Goal: Download file/media

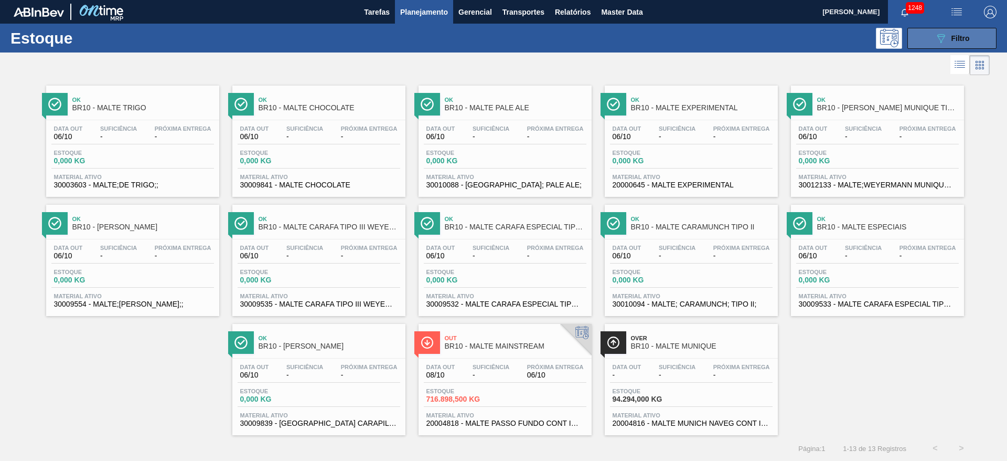
click at [945, 32] on icon "089F7B8B-B2A5-4AFE-B5C0-19BA573D28AC" at bounding box center [941, 38] width 13 height 13
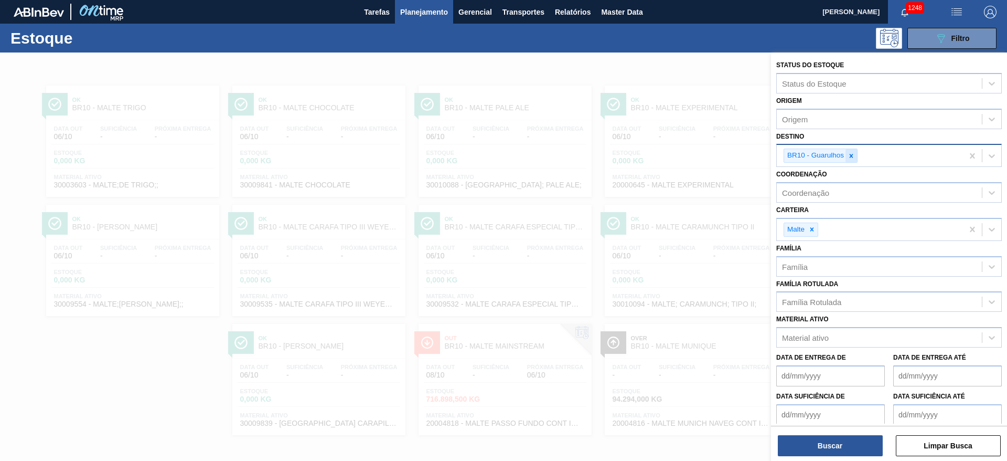
click at [852, 153] on icon at bounding box center [851, 155] width 7 height 7
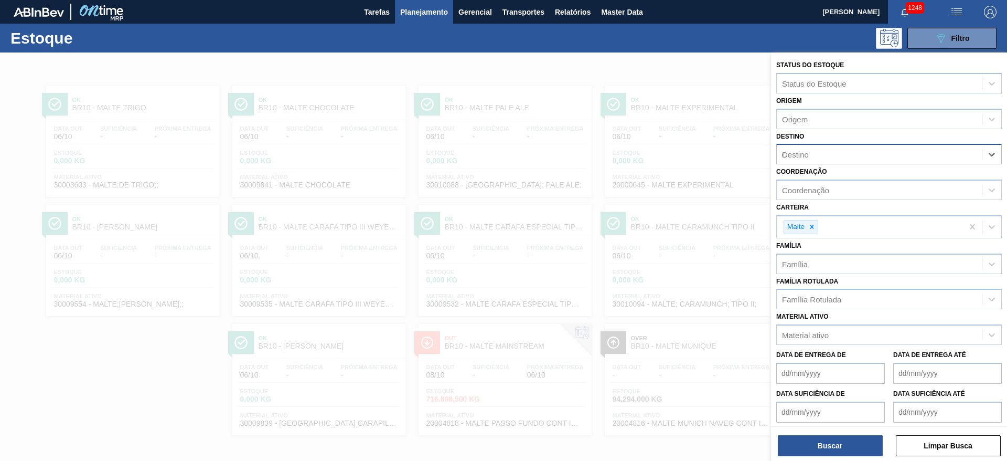
type input "08"
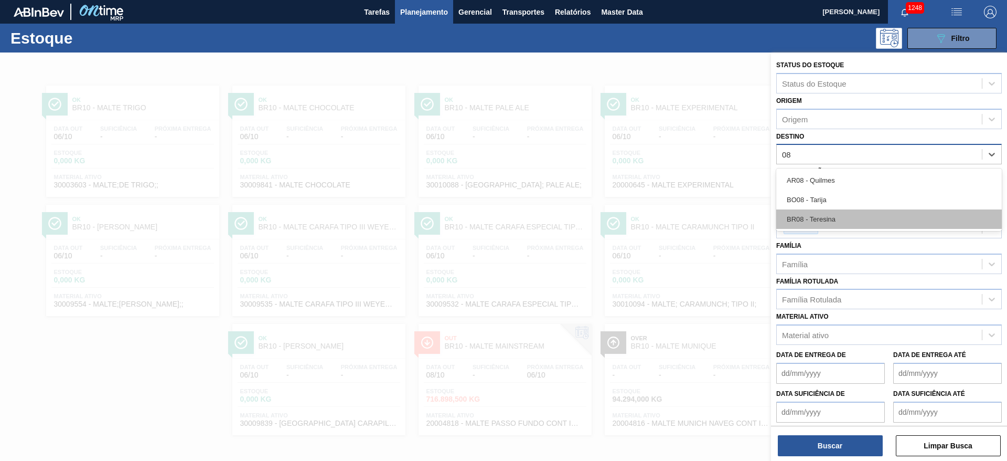
click at [812, 216] on div "BR08 - Teresina" at bounding box center [889, 218] width 226 height 19
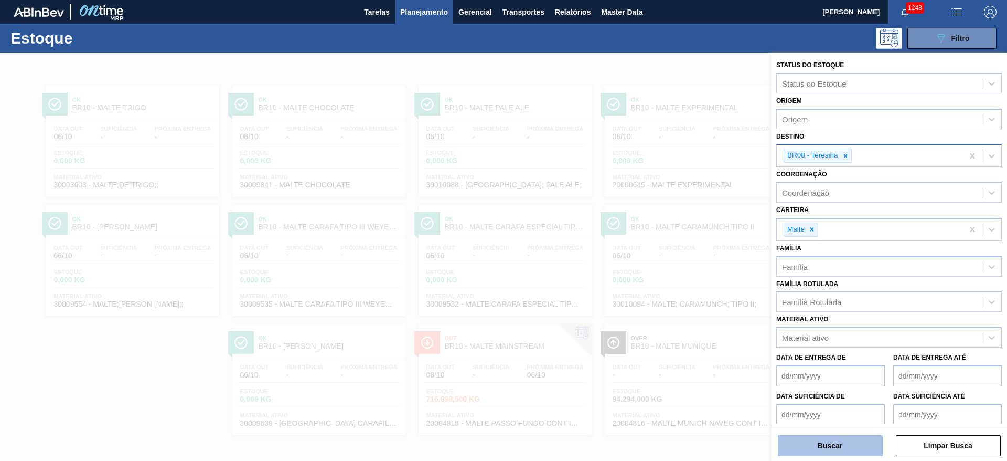
click at [829, 443] on button "Buscar" at bounding box center [830, 445] width 105 height 21
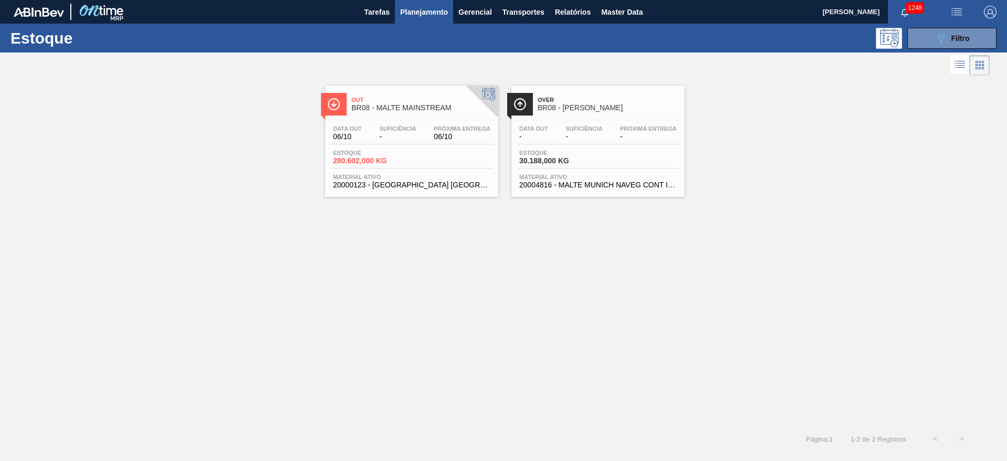
click at [405, 157] on span "280.602,000 KG" at bounding box center [369, 161] width 73 height 8
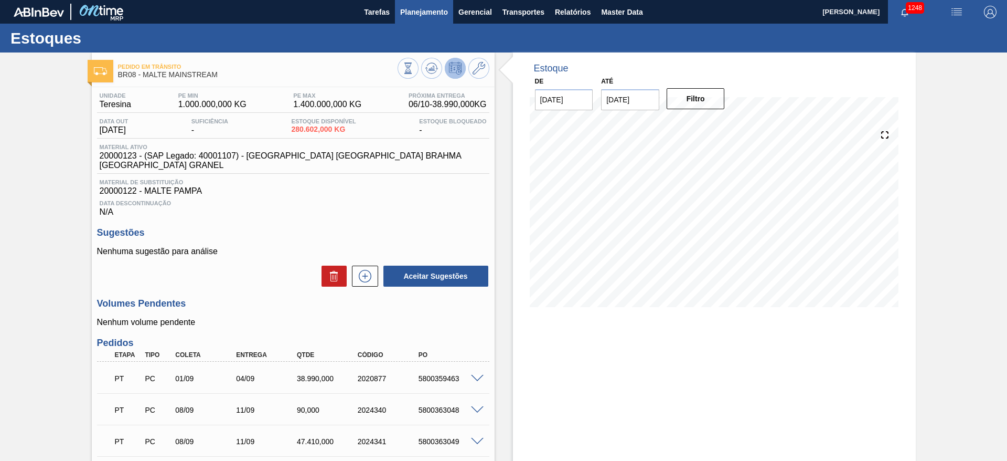
click at [437, 7] on span "Planejamento" at bounding box center [424, 12] width 48 height 13
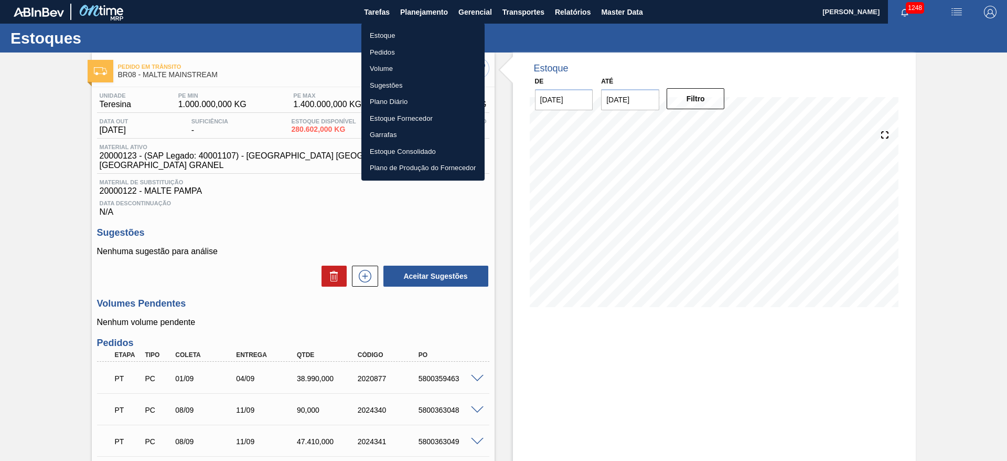
click at [383, 30] on li "Estoque" at bounding box center [422, 35] width 123 height 17
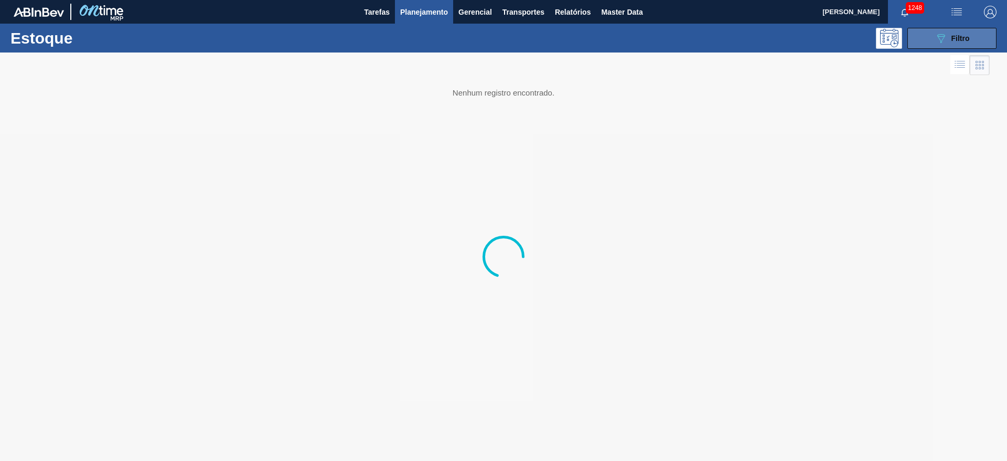
click at [928, 41] on button "089F7B8B-B2A5-4AFE-B5C0-19BA573D28AC Filtro" at bounding box center [951, 38] width 89 height 21
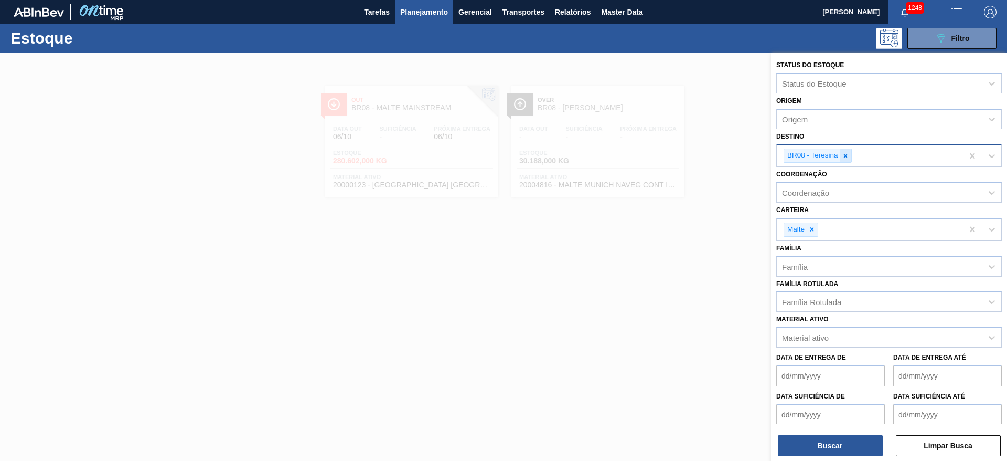
click at [843, 154] on icon at bounding box center [845, 155] width 7 height 7
type input "20"
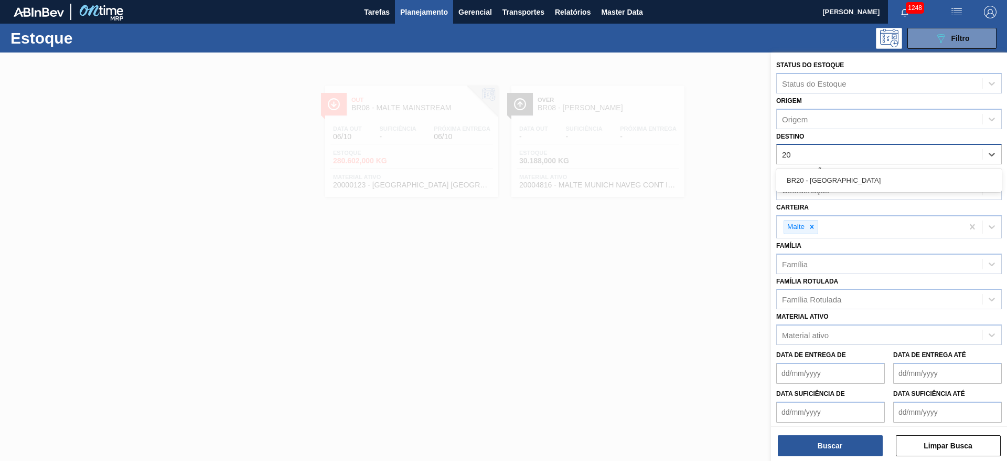
drag, startPoint x: 830, startPoint y: 183, endPoint x: 805, endPoint y: 212, distance: 39.4
click at [830, 183] on div "BR20 - [GEOGRAPHIC_DATA]" at bounding box center [889, 179] width 226 height 19
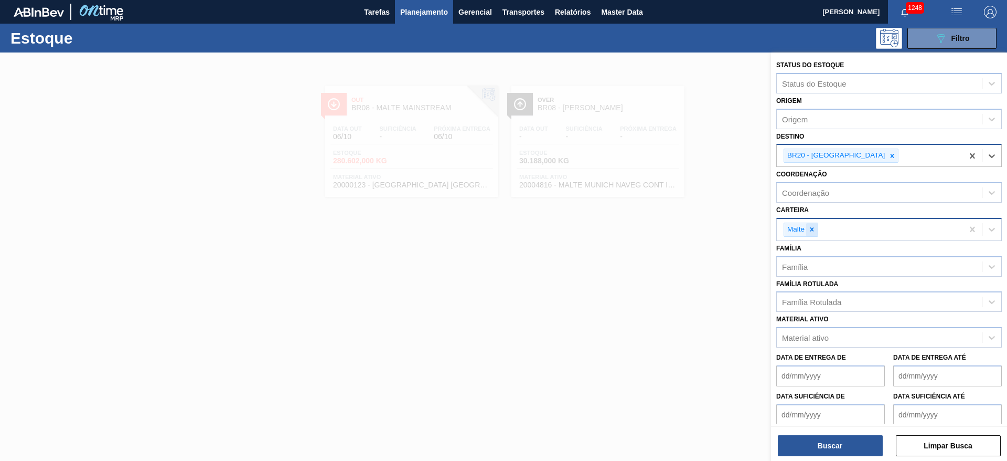
click at [814, 226] on icon at bounding box center [811, 229] width 7 height 7
click at [815, 305] on div "Família Rotulada" at bounding box center [879, 299] width 205 height 15
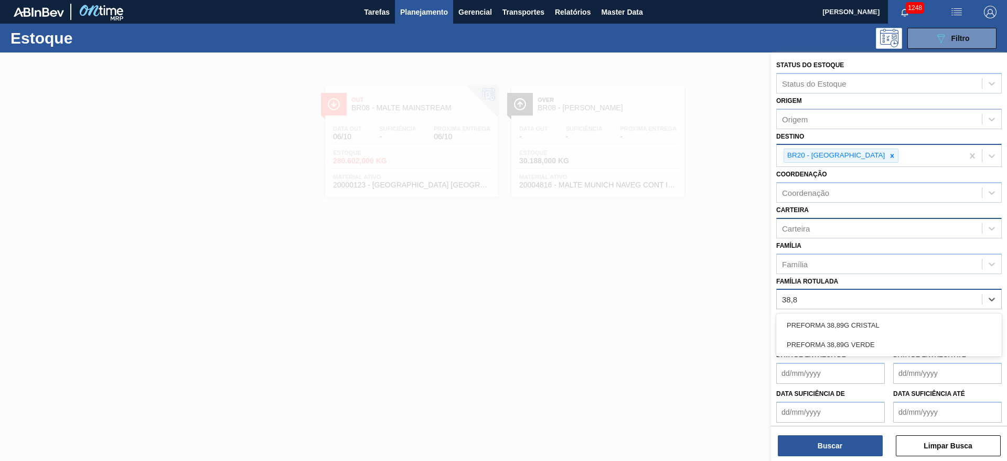
type Rotulada "38,89"
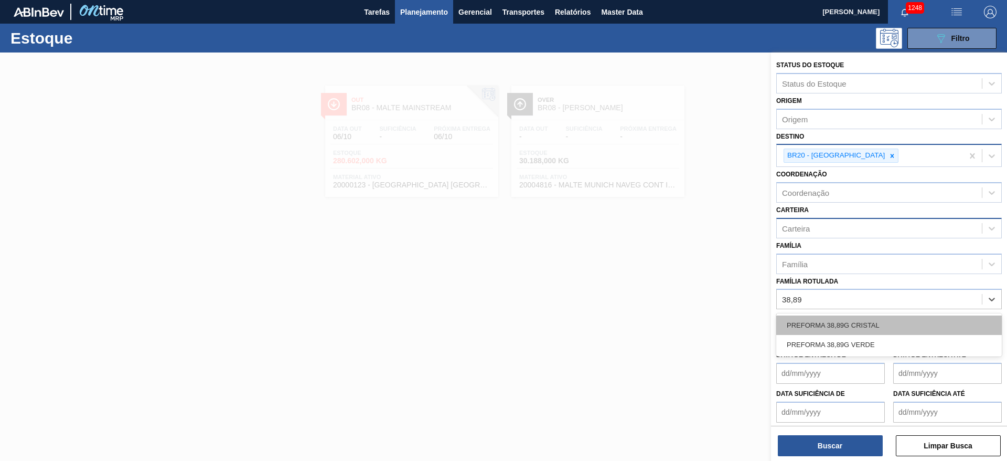
click at [832, 327] on div "PREFORMA 38,89G CRISTAL" at bounding box center [889, 324] width 226 height 19
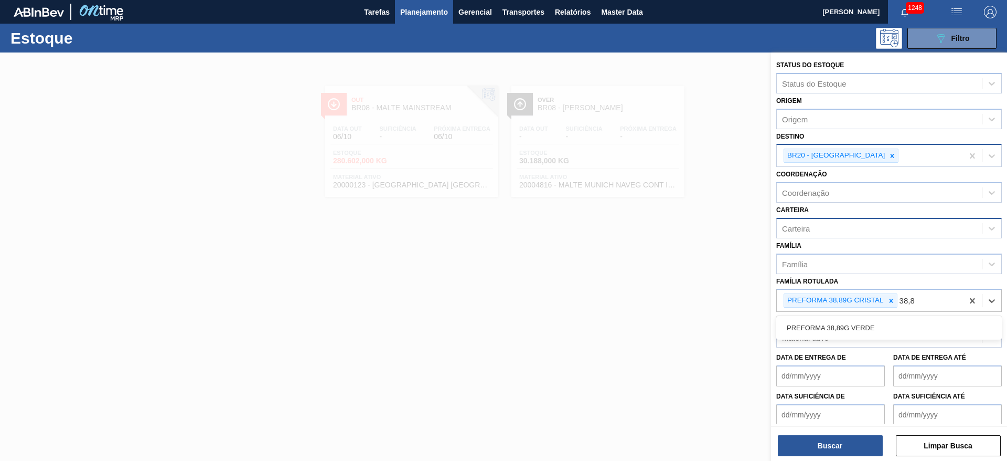
type Rotulada "38,89"
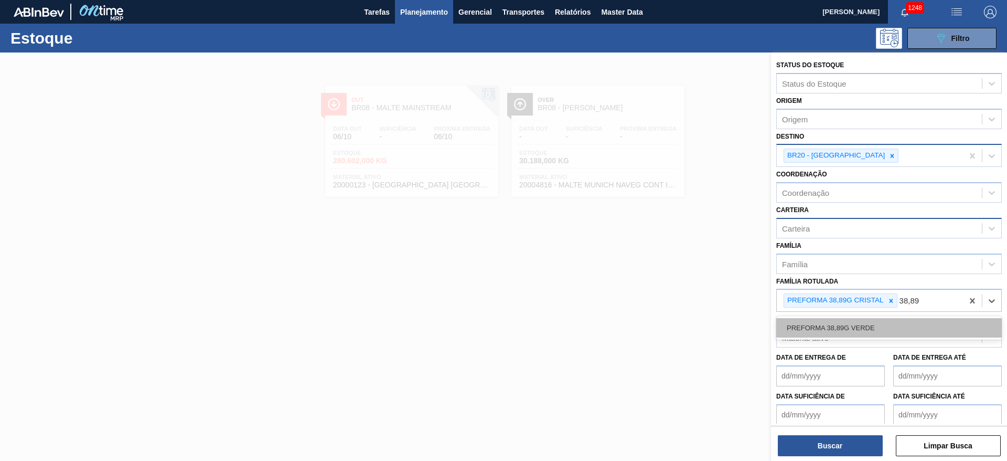
click at [829, 328] on div "PREFORMA 38,89G VERDE" at bounding box center [889, 327] width 226 height 19
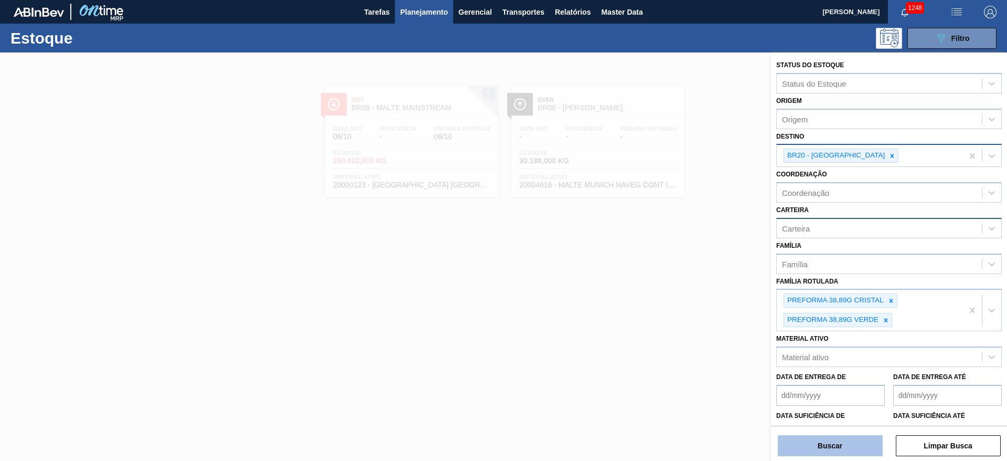
click at [810, 439] on button "Buscar" at bounding box center [830, 445] width 105 height 21
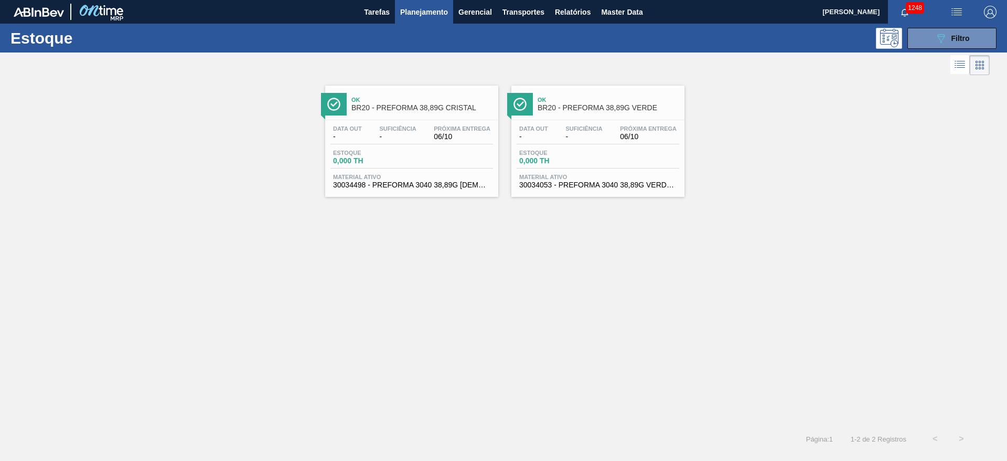
drag, startPoint x: 381, startPoint y: 140, endPoint x: 373, endPoint y: 141, distance: 7.9
click at [381, 140] on span "-" at bounding box center [397, 137] width 37 height 8
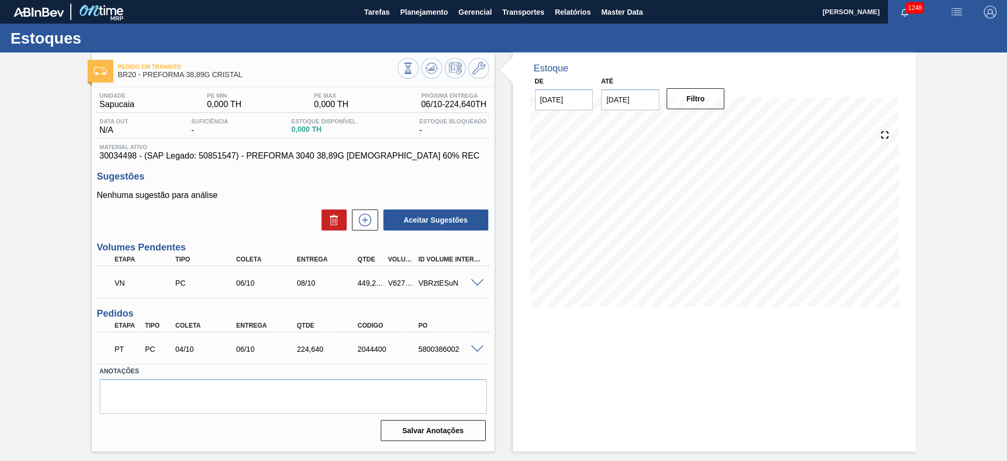
click at [477, 284] on span at bounding box center [477, 283] width 13 height 8
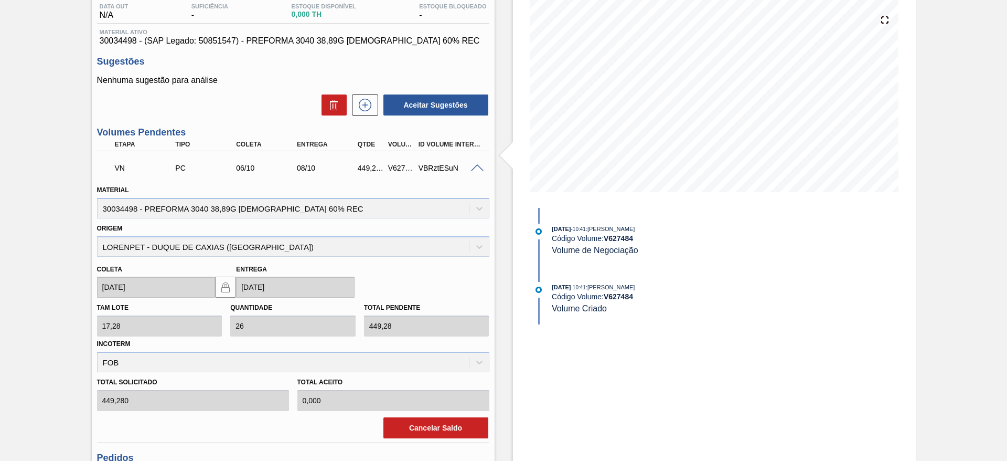
scroll to position [236, 0]
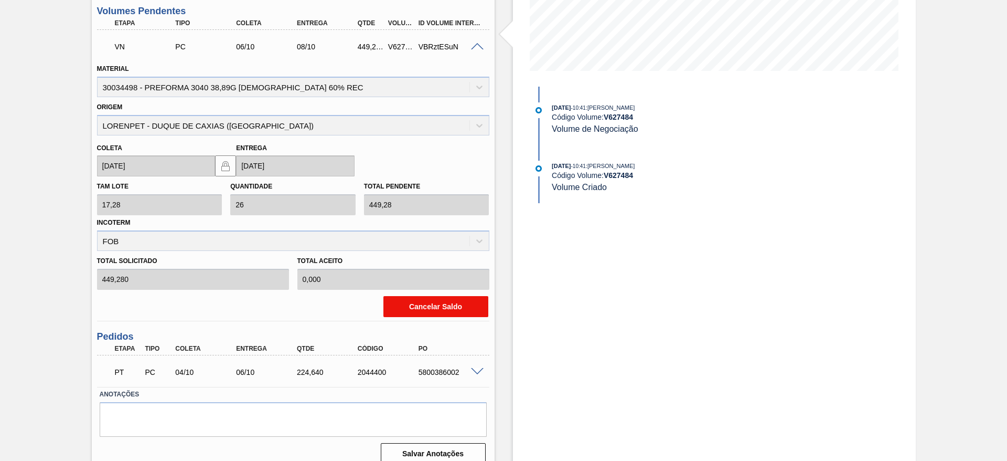
click at [427, 303] on button "Cancelar Saldo" at bounding box center [435, 306] width 105 height 21
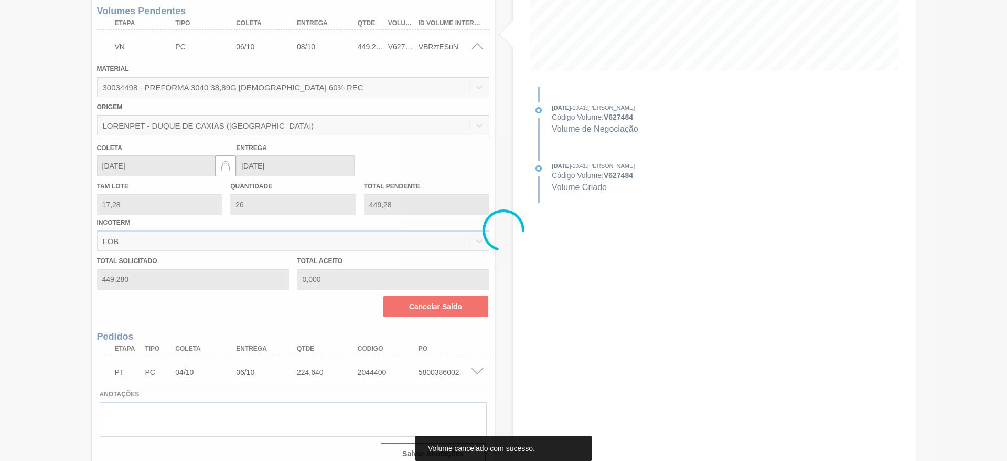
scroll to position [0, 0]
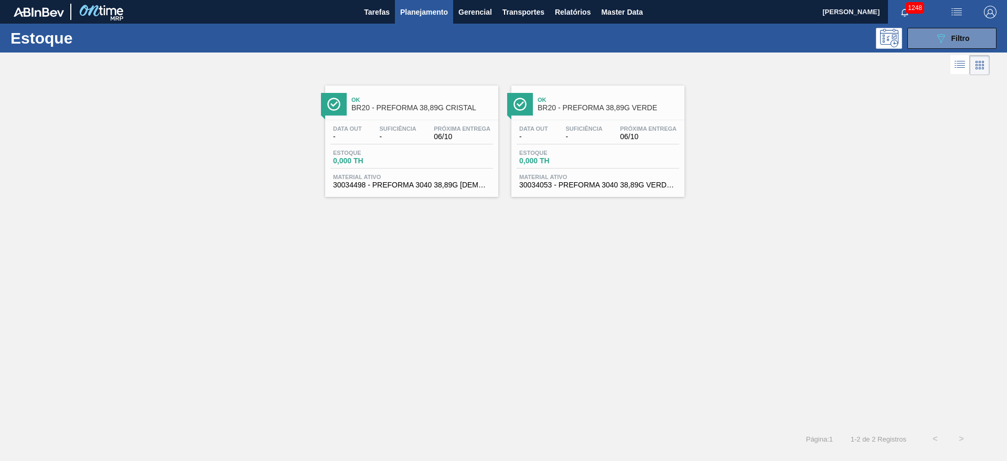
click at [561, 146] on div "Data out - Suficiência - Próxima Entrega 06/10 Estoque 0,000 TH Material ativo …" at bounding box center [597, 155] width 173 height 71
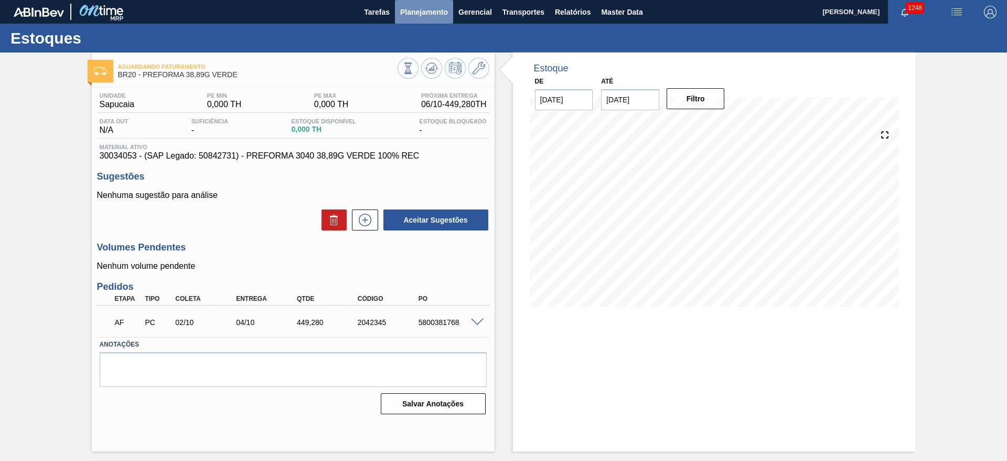
click at [420, 9] on span "Planejamento" at bounding box center [424, 12] width 48 height 13
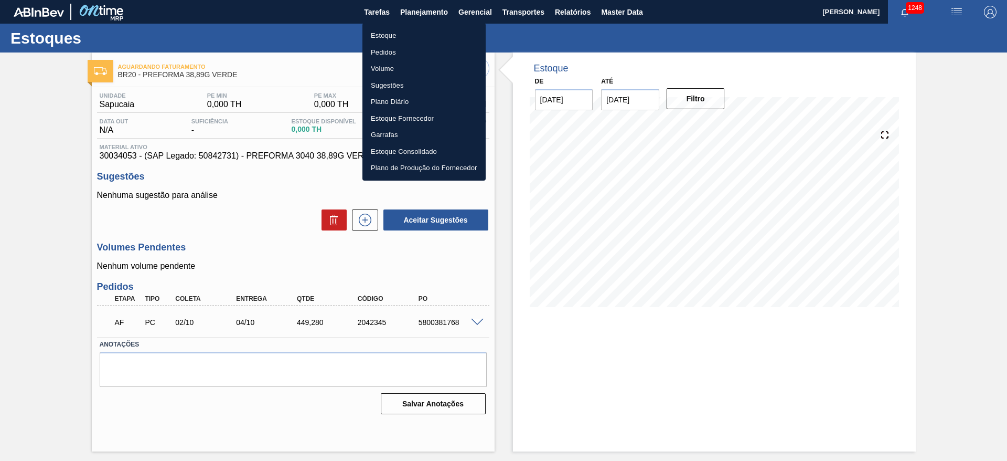
click at [384, 35] on li "Estoque" at bounding box center [423, 35] width 123 height 17
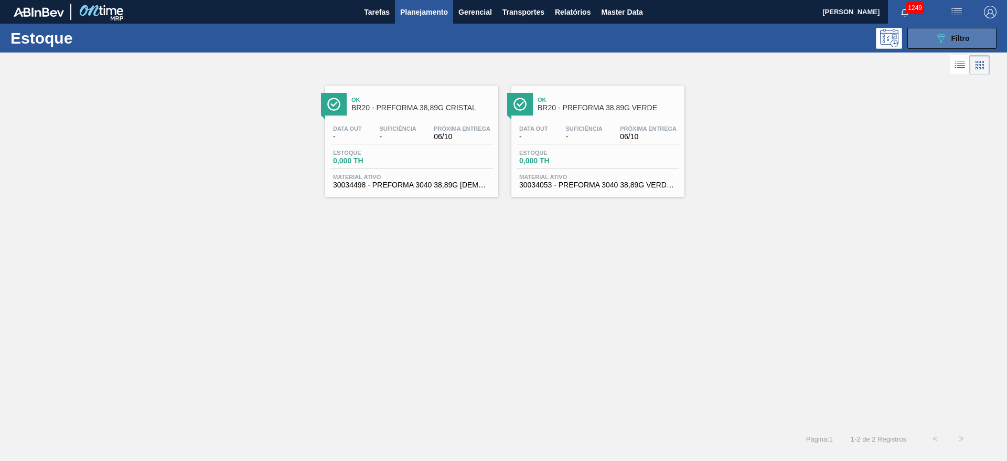
click at [927, 39] on button "089F7B8B-B2A5-4AFE-B5C0-19BA573D28AC Filtro" at bounding box center [951, 38] width 89 height 21
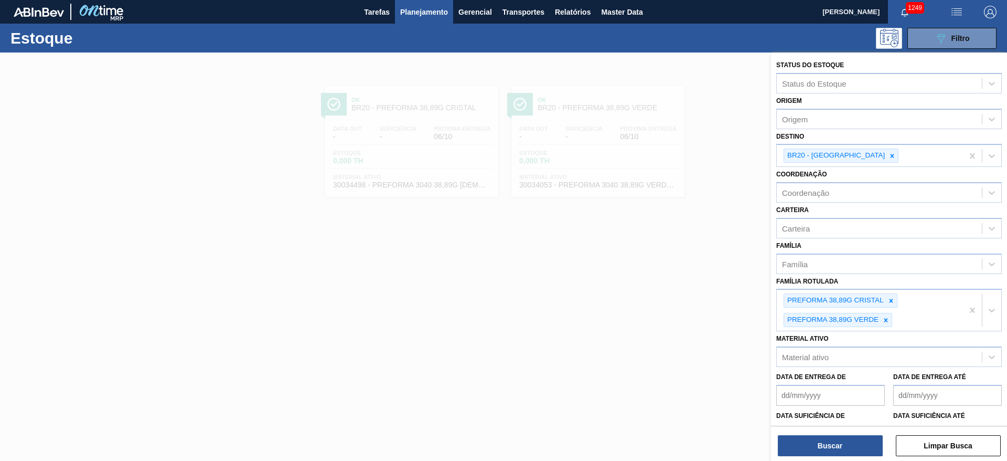
drag, startPoint x: 888, startPoint y: 322, endPoint x: 890, endPoint y: 314, distance: 7.4
click at [890, 322] on icon at bounding box center [885, 319] width 7 height 7
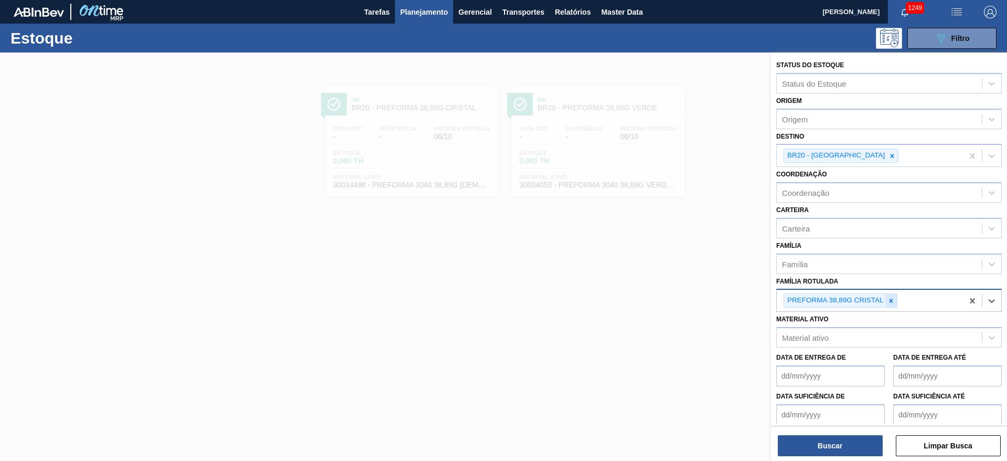
click at [891, 298] on icon at bounding box center [890, 300] width 7 height 7
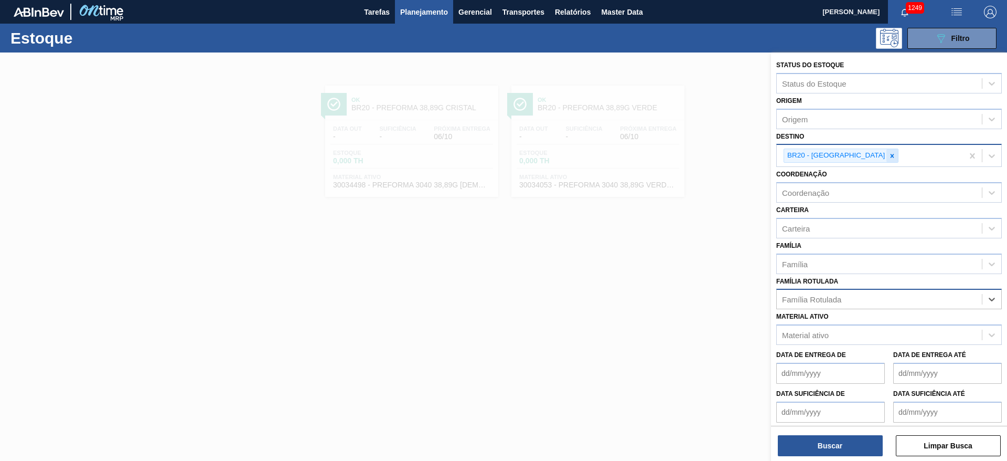
click at [888, 154] on icon at bounding box center [891, 155] width 7 height 7
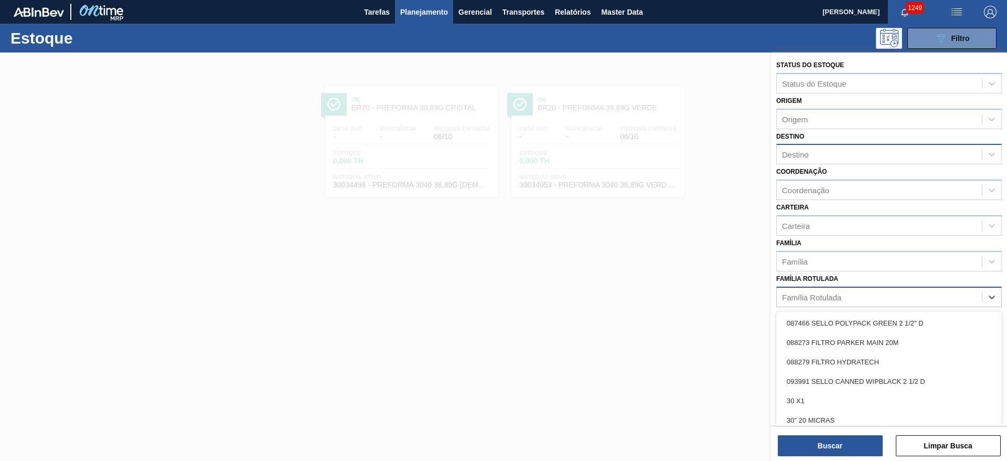
click at [799, 300] on div "Família Rotulada" at bounding box center [811, 296] width 59 height 9
type Rotulada "15,"
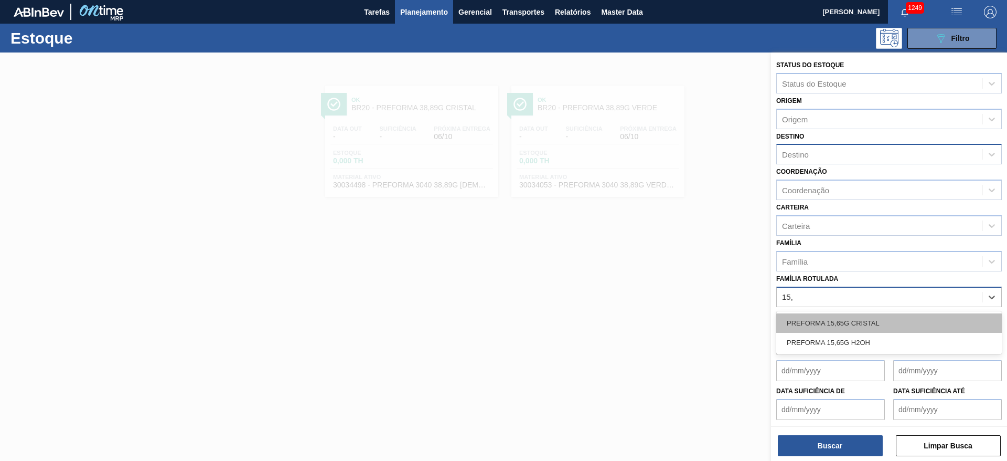
click at [819, 318] on div "PREFORMA 15,65G CRISTAL" at bounding box center [889, 322] width 226 height 19
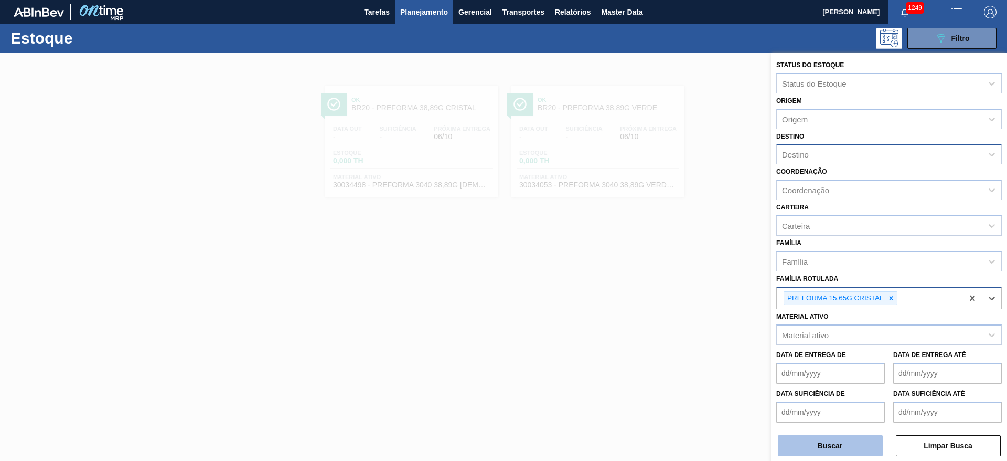
click at [836, 452] on button "Buscar" at bounding box center [830, 445] width 105 height 21
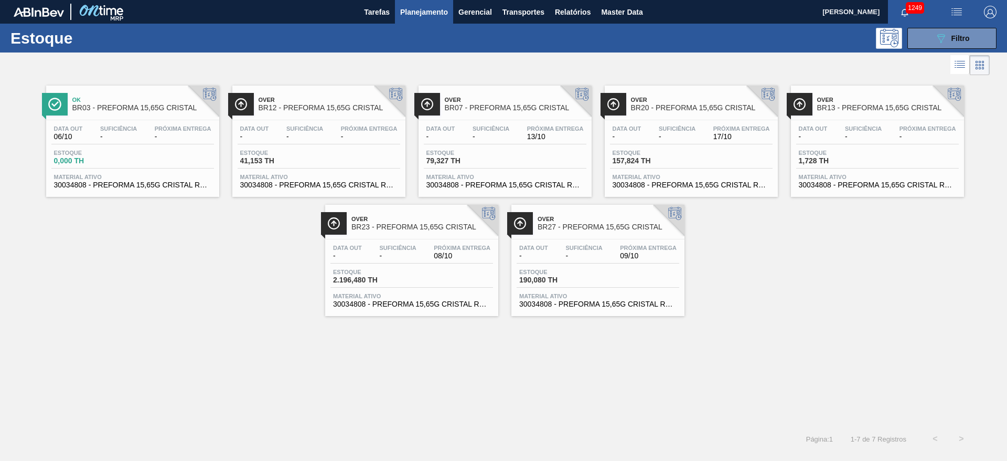
click at [848, 154] on span "Estoque" at bounding box center [835, 152] width 73 height 6
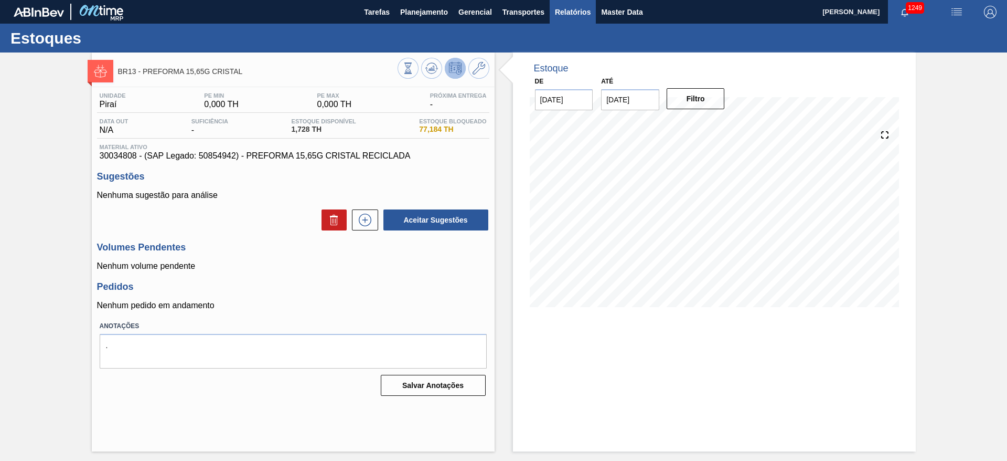
click at [568, 14] on span "Relatórios" at bounding box center [573, 12] width 36 height 13
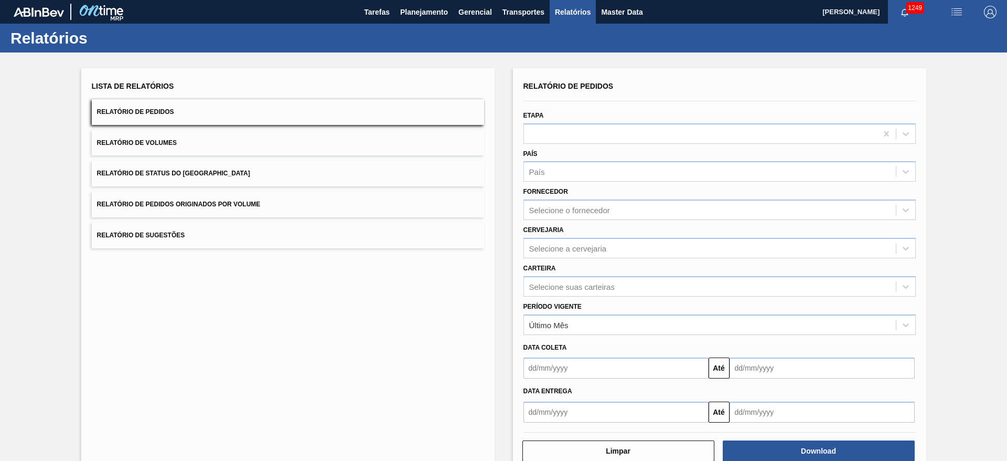
click at [124, 173] on span "Relatório de Status do [GEOGRAPHIC_DATA]" at bounding box center [173, 172] width 153 height 7
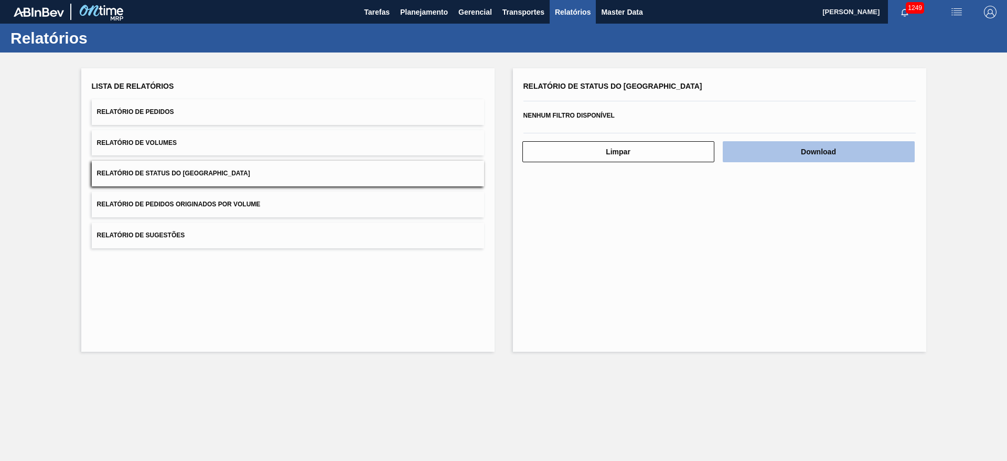
click at [819, 150] on button "Download" at bounding box center [819, 151] width 192 height 21
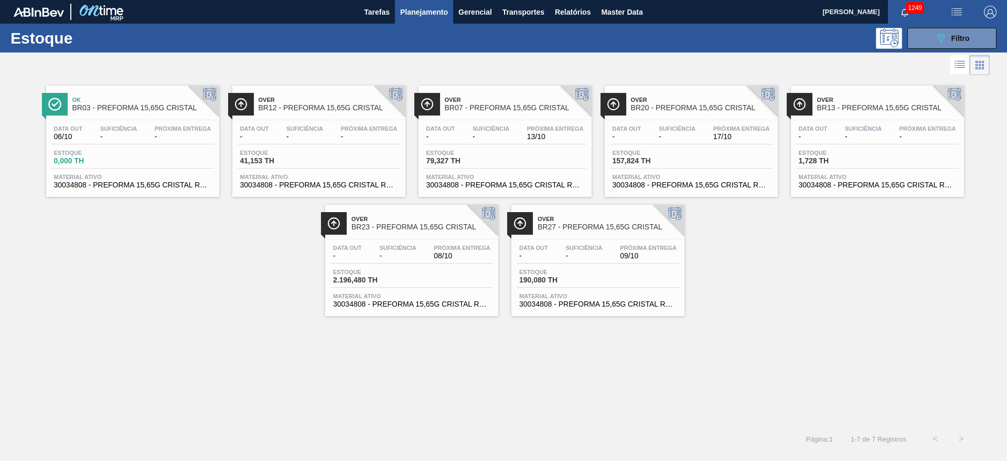
click at [410, 6] on span "Planejamento" at bounding box center [424, 12] width 48 height 13
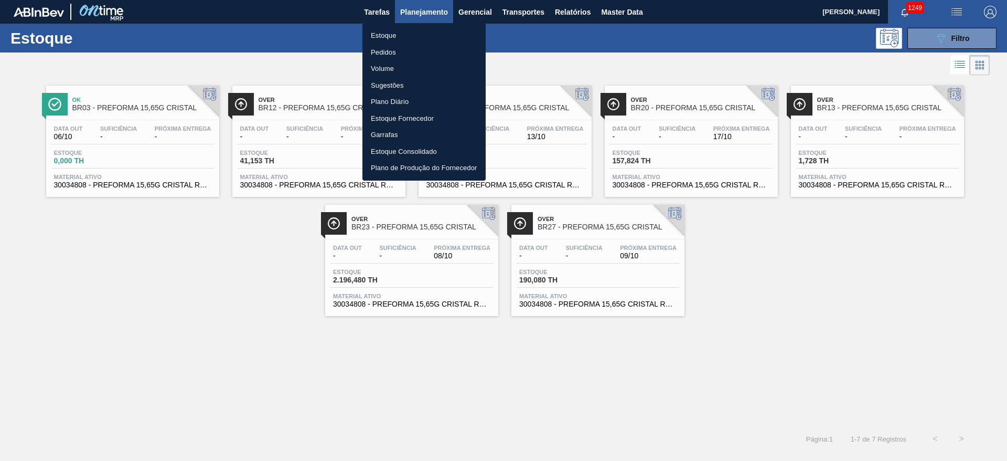
click at [383, 52] on li "Pedidos" at bounding box center [423, 52] width 123 height 17
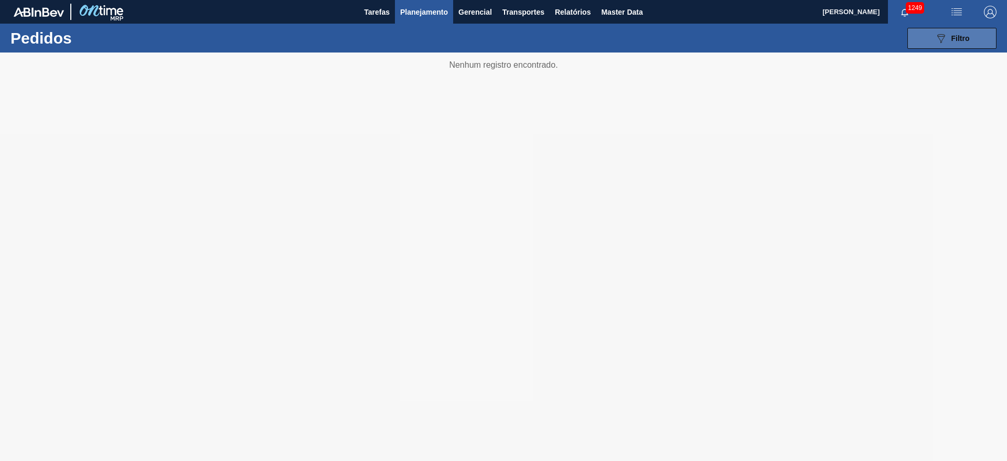
click at [928, 37] on button "089F7B8B-B2A5-4AFE-B5C0-19BA573D28AC Filtro" at bounding box center [951, 38] width 89 height 21
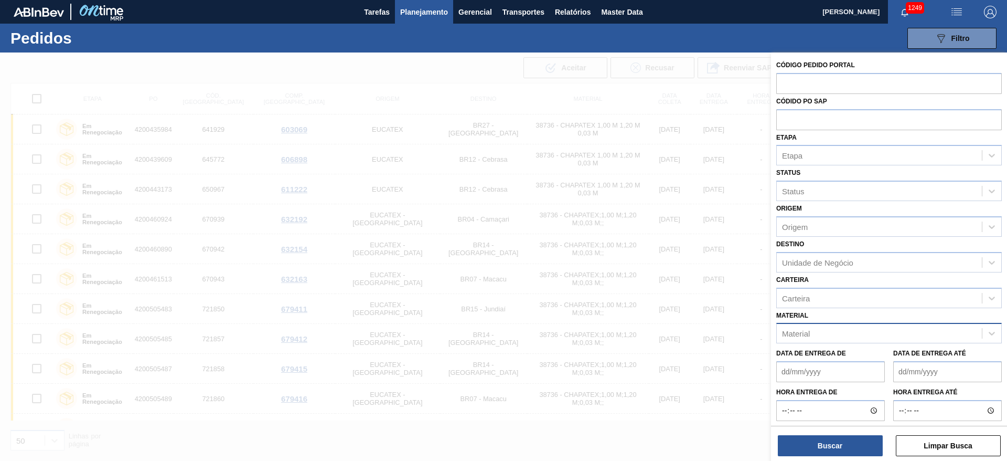
click at [796, 331] on div "Material" at bounding box center [796, 333] width 28 height 9
paste input "30030802"
type input "30030802"
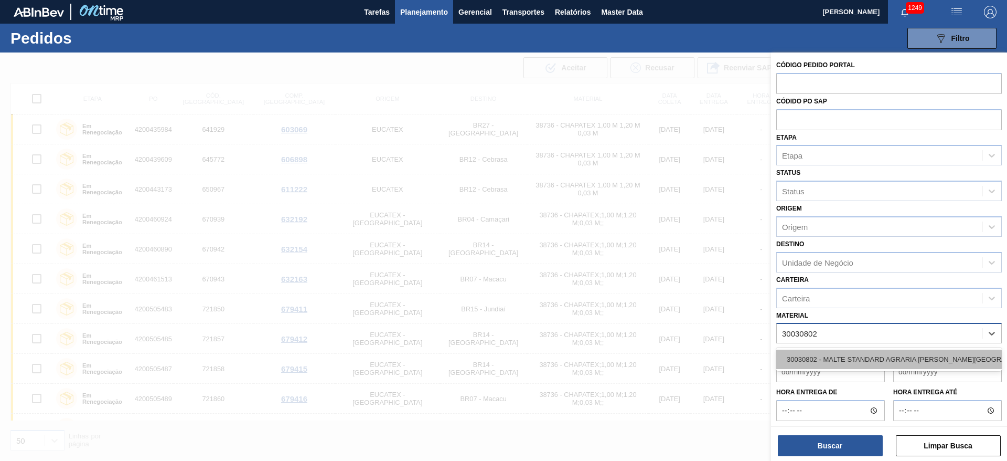
click at [815, 356] on div "30030802 - MALTE STANDARD AGRARIA CAMPOS GERAIS" at bounding box center [889, 358] width 226 height 19
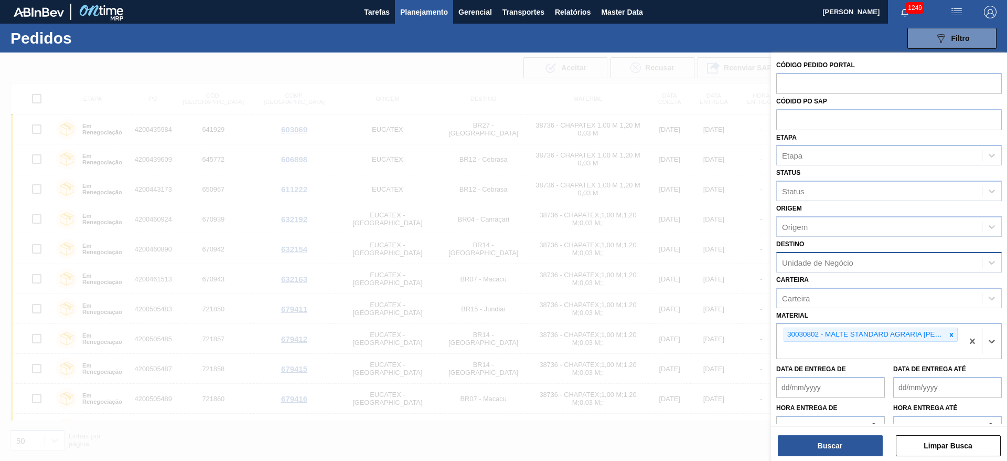
drag, startPoint x: 805, startPoint y: 257, endPoint x: 810, endPoint y: 256, distance: 5.3
click at [805, 258] on div "Unidade de Negócio" at bounding box center [817, 262] width 71 height 9
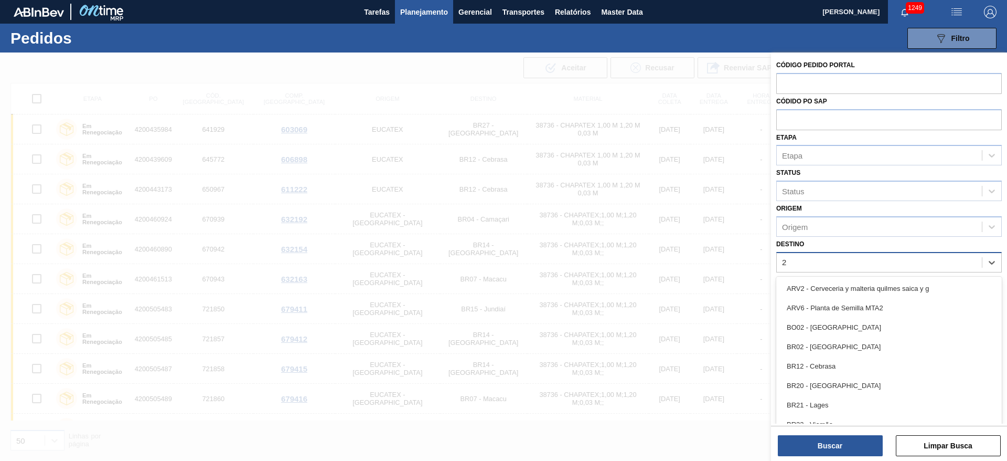
type input "24"
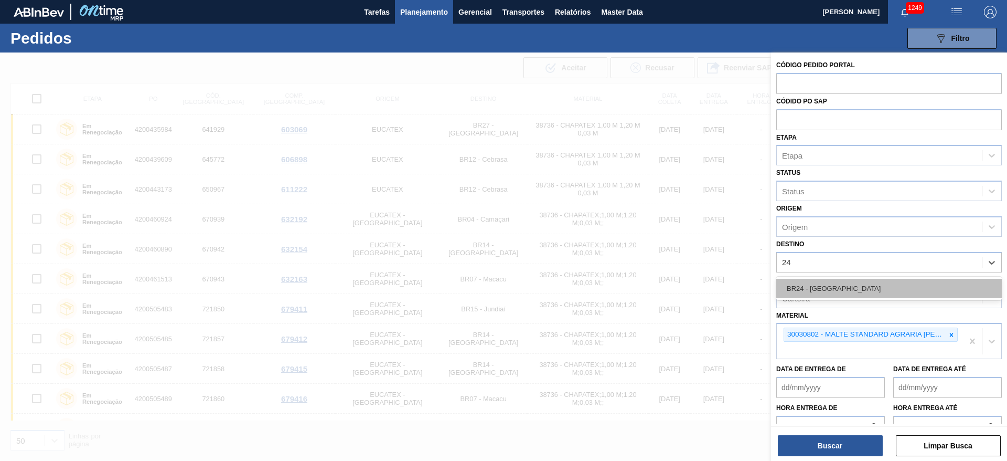
click at [808, 286] on div "BR24 - Ponta Grossa" at bounding box center [889, 288] width 226 height 19
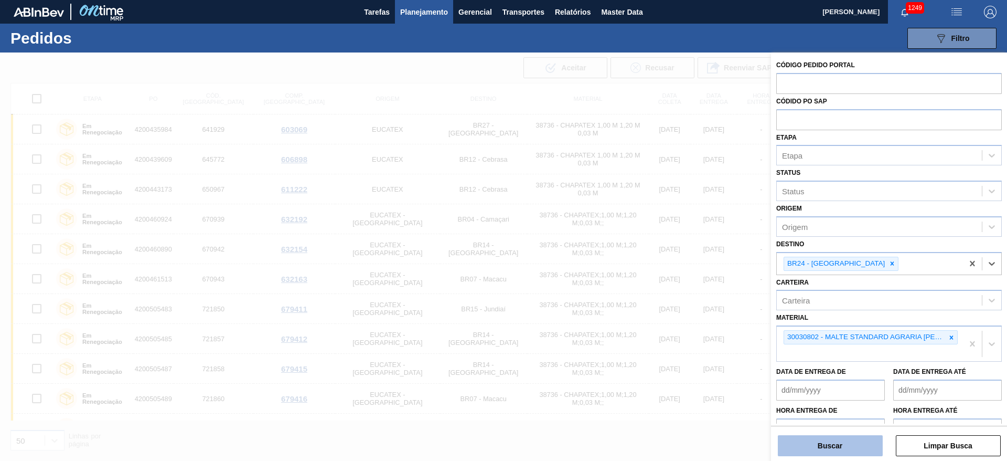
click at [831, 443] on button "Buscar" at bounding box center [830, 445] width 105 height 21
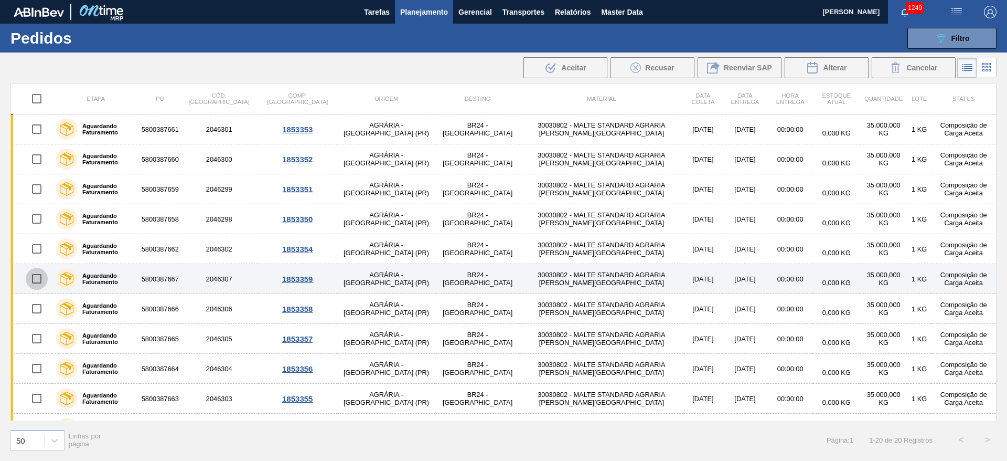
drag, startPoint x: 36, startPoint y: 282, endPoint x: 35, endPoint y: 289, distance: 6.8
click at [36, 283] on input "checkbox" at bounding box center [37, 278] width 22 height 22
checkbox input "true"
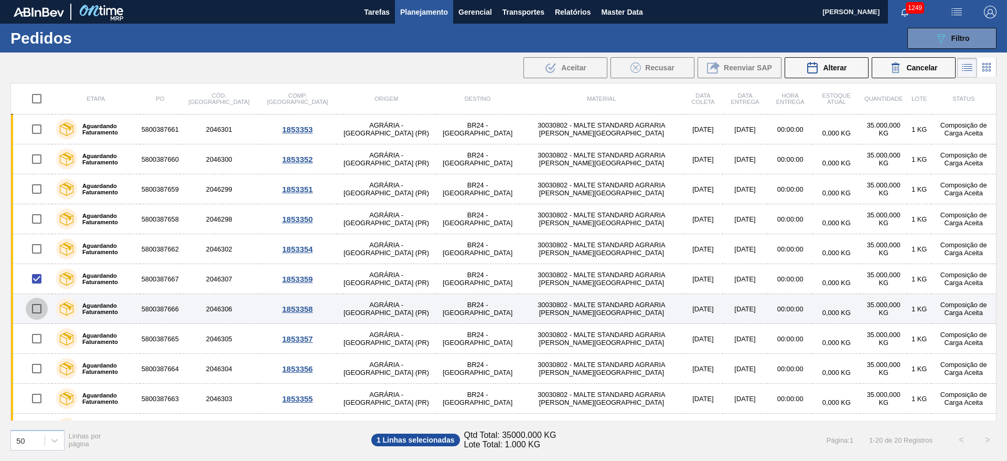
click at [35, 308] on input "checkbox" at bounding box center [37, 308] width 22 height 22
checkbox input "true"
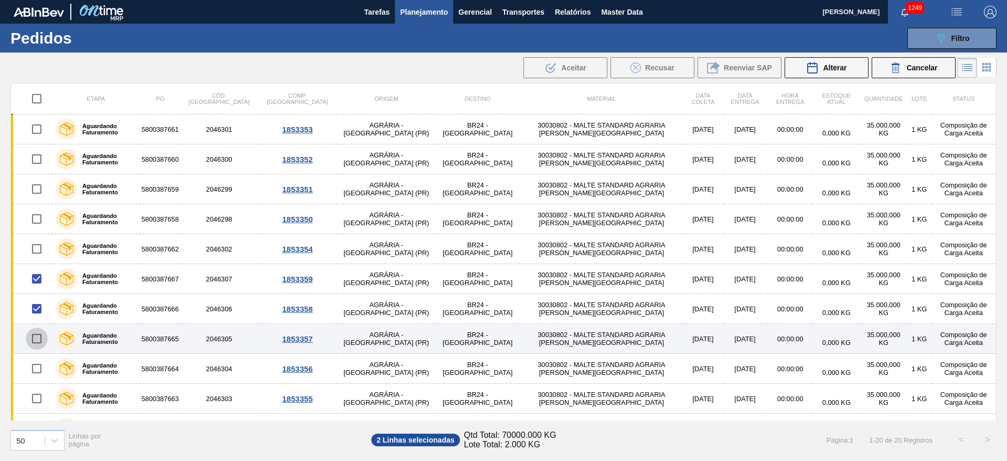
click at [35, 340] on input "checkbox" at bounding box center [37, 338] width 22 height 22
checkbox input "true"
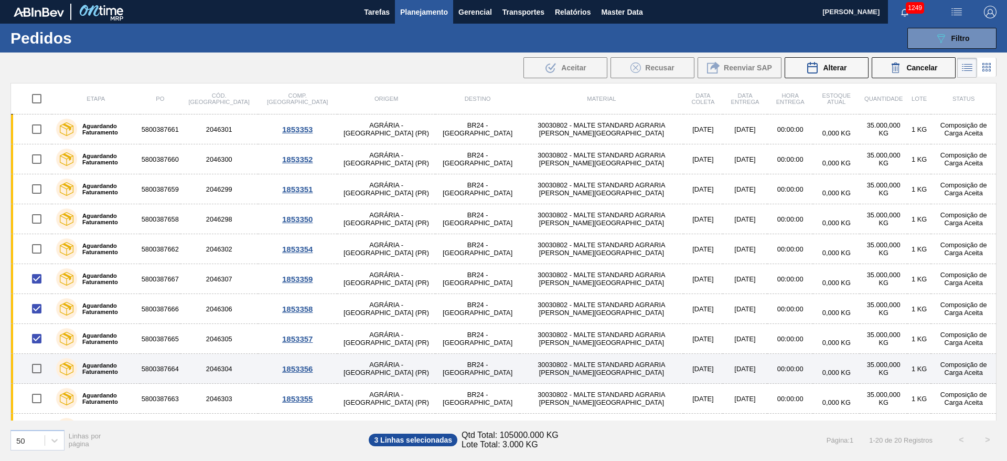
click at [35, 369] on input "checkbox" at bounding box center [37, 368] width 22 height 22
checkbox input "true"
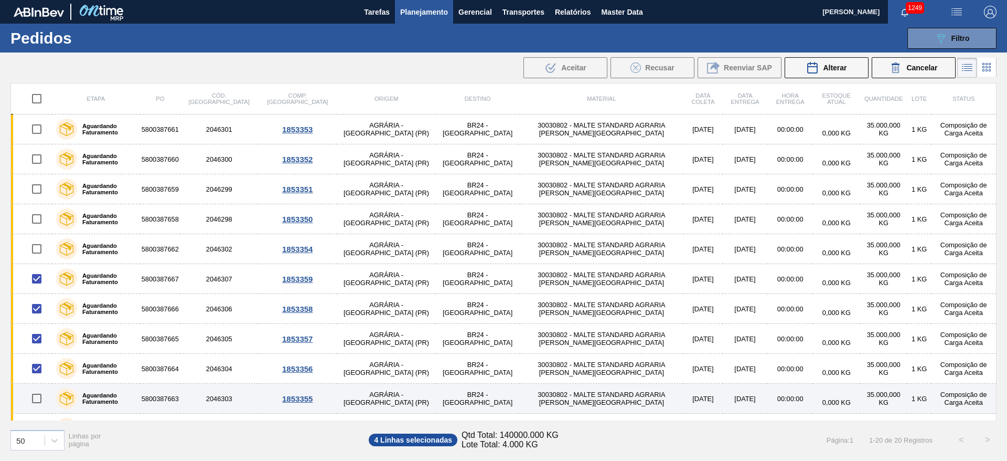
click at [35, 398] on input "checkbox" at bounding box center [37, 398] width 22 height 22
checkbox input "true"
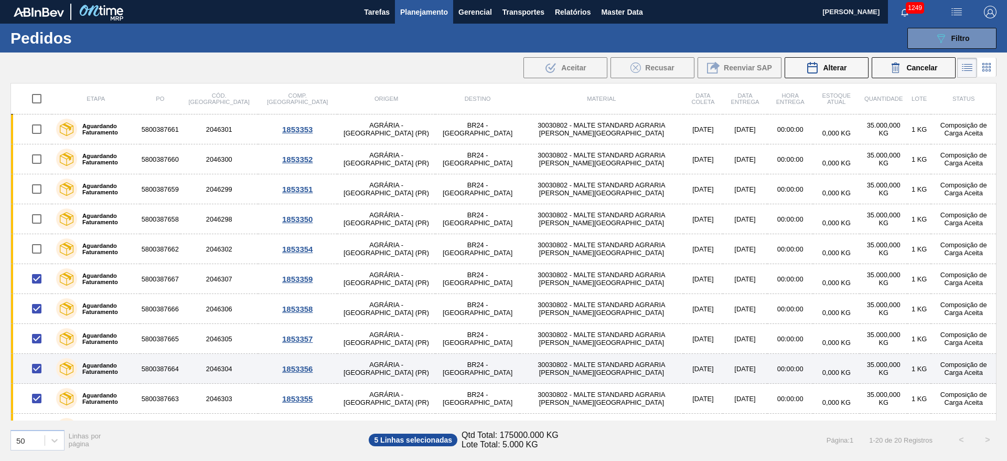
scroll to position [157, 0]
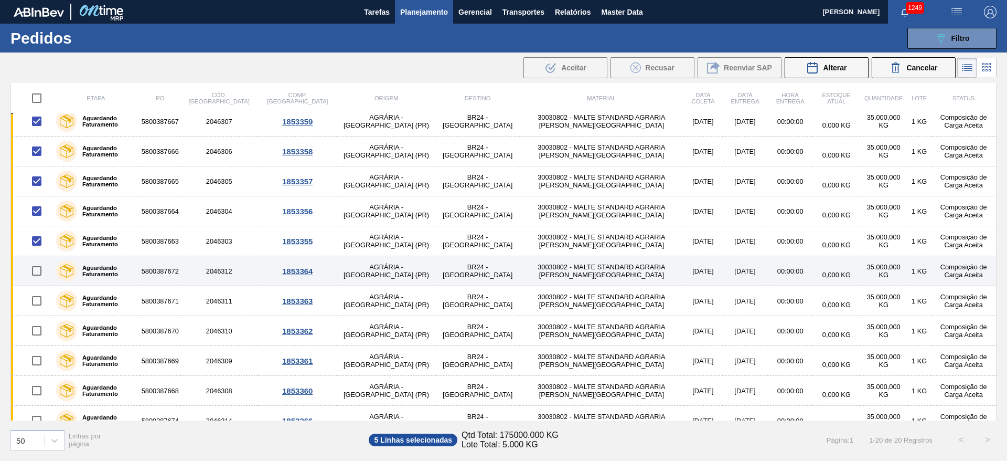
click at [38, 272] on input "checkbox" at bounding box center [37, 271] width 22 height 22
checkbox input "true"
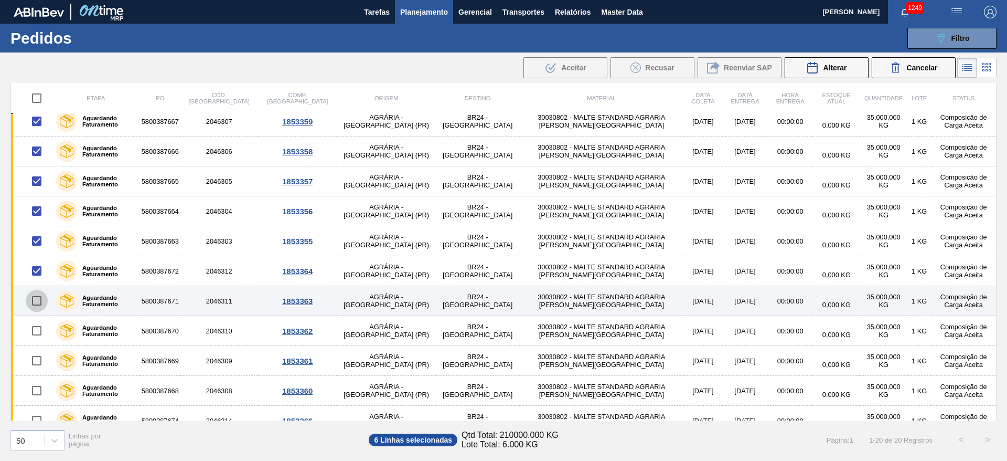
click at [36, 296] on input "checkbox" at bounding box center [37, 301] width 22 height 22
checkbox input "true"
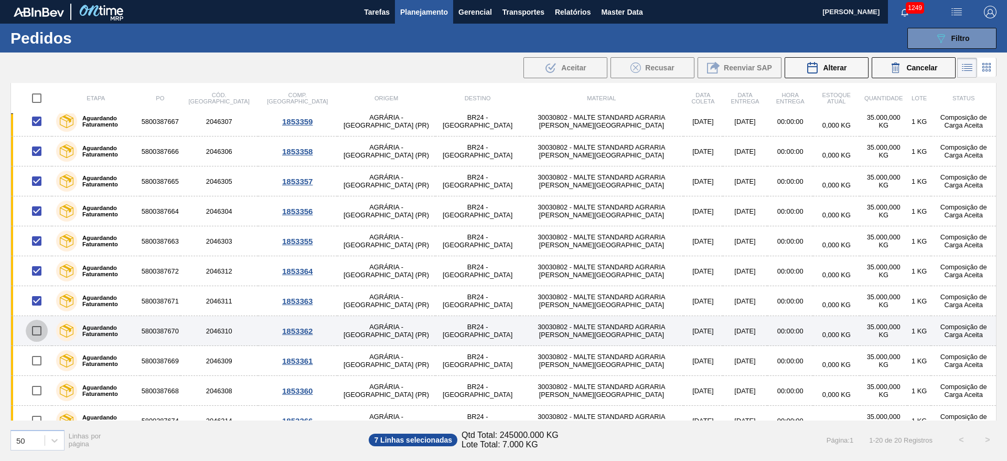
drag, startPoint x: 36, startPoint y: 327, endPoint x: 37, endPoint y: 334, distance: 6.8
click at [37, 327] on input "checkbox" at bounding box center [37, 330] width 22 height 22
checkbox input "true"
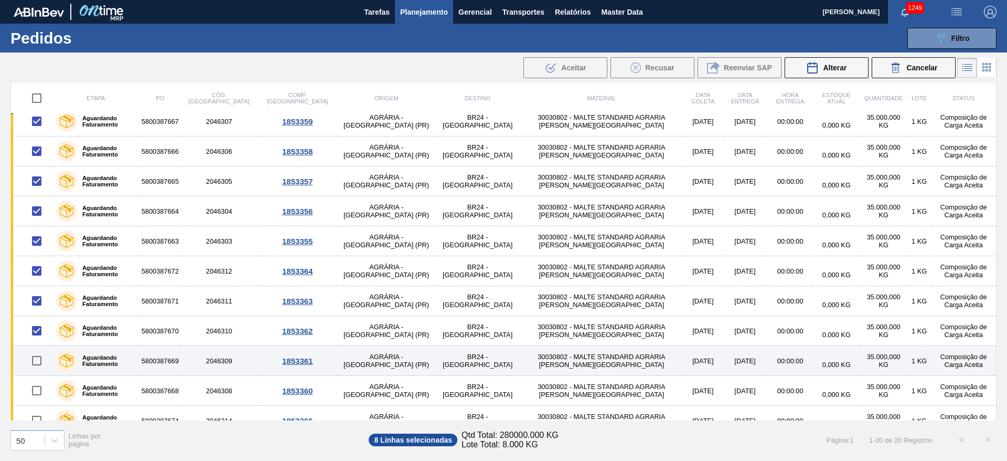
click at [36, 361] on input "checkbox" at bounding box center [37, 360] width 22 height 22
checkbox input "true"
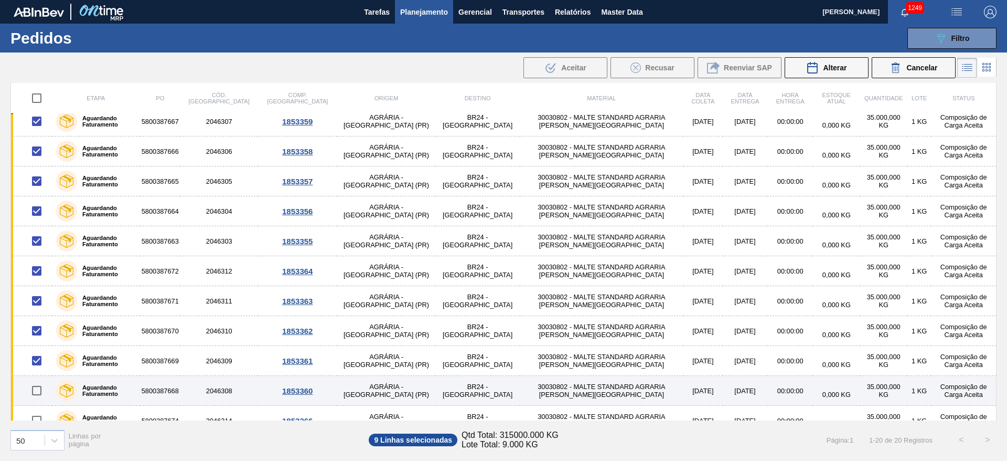
click at [41, 393] on input "checkbox" at bounding box center [37, 390] width 22 height 22
checkbox input "true"
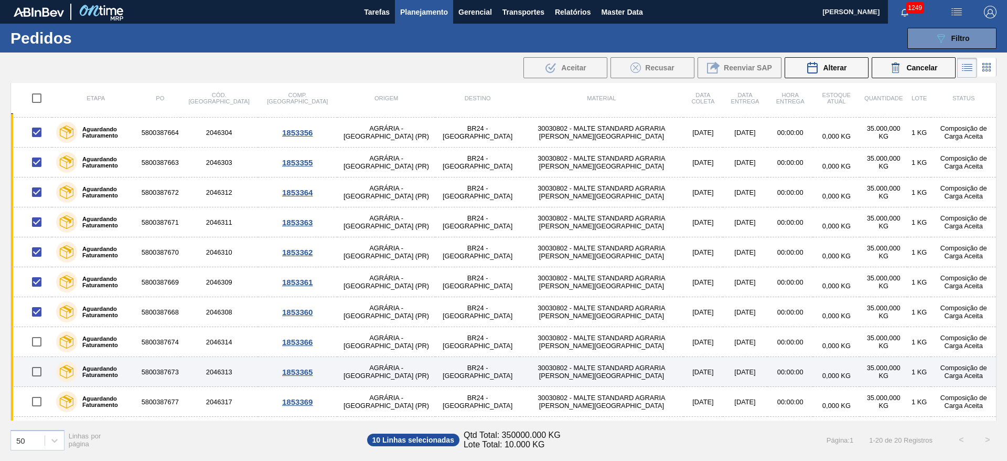
scroll to position [79, 0]
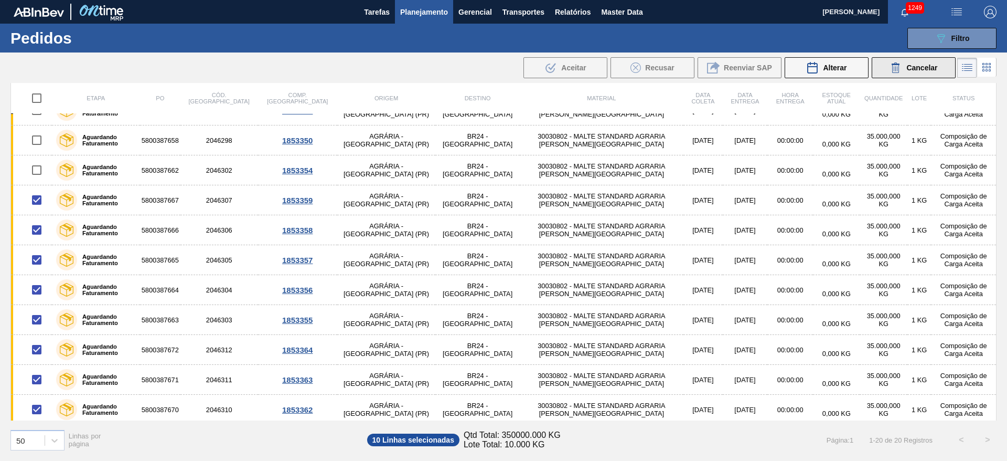
click at [907, 68] on span "Cancelar" at bounding box center [921, 67] width 31 height 8
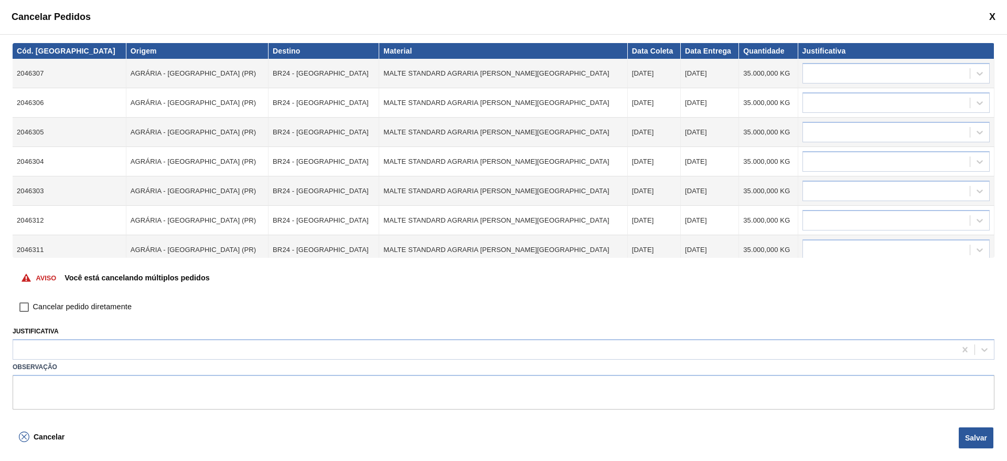
click at [28, 309] on input "Cancelar pedido diretamente" at bounding box center [24, 307] width 18 height 18
checkbox input "true"
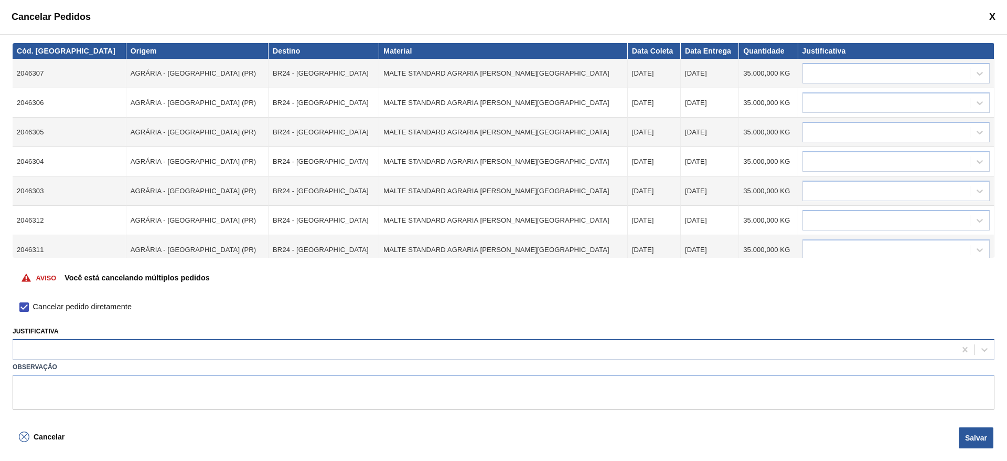
click at [33, 345] on div at bounding box center [484, 349] width 943 height 15
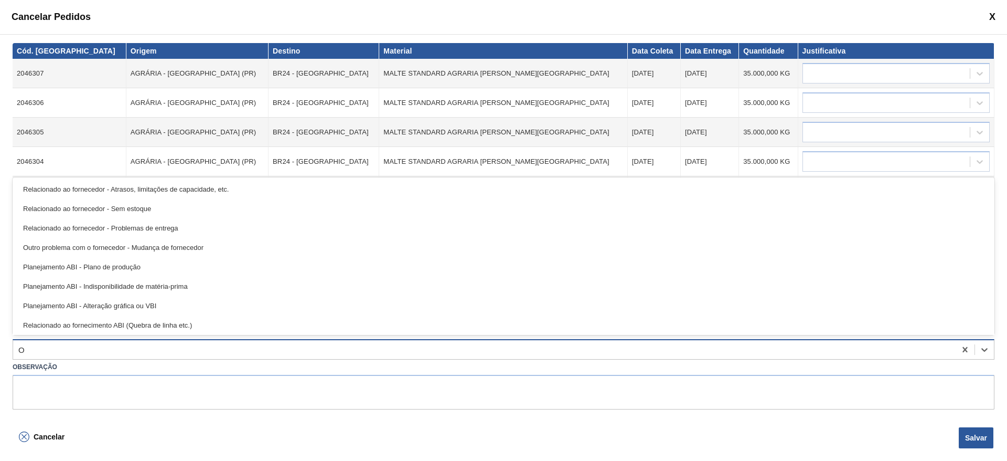
type input "OU"
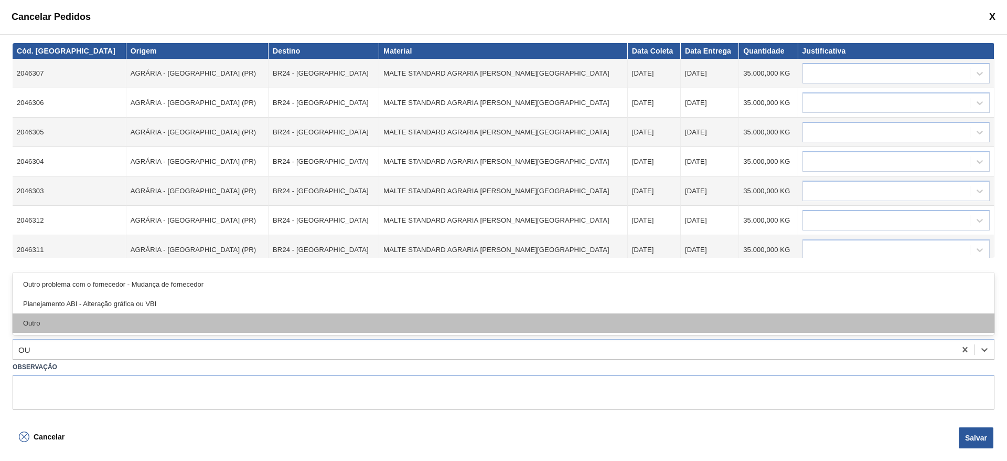
click at [36, 326] on div "Outro" at bounding box center [504, 322] width 982 height 19
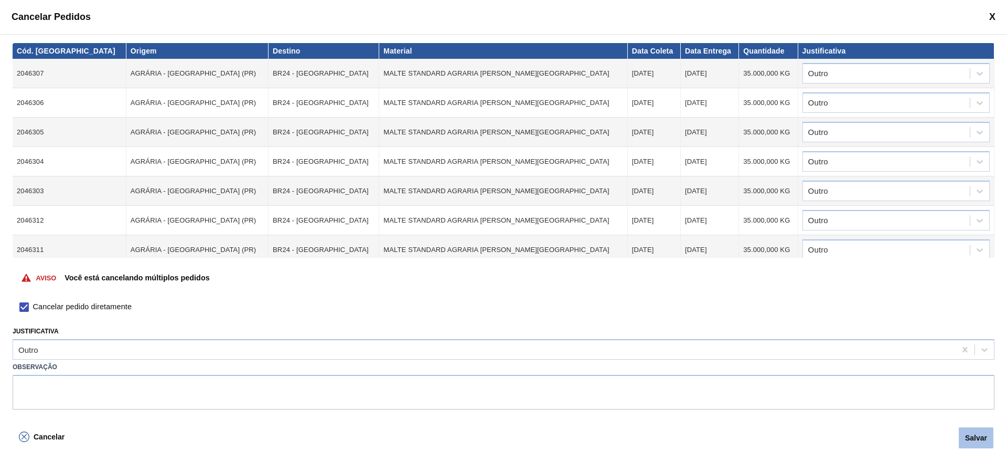
click at [977, 434] on button "Salvar" at bounding box center [976, 437] width 35 height 21
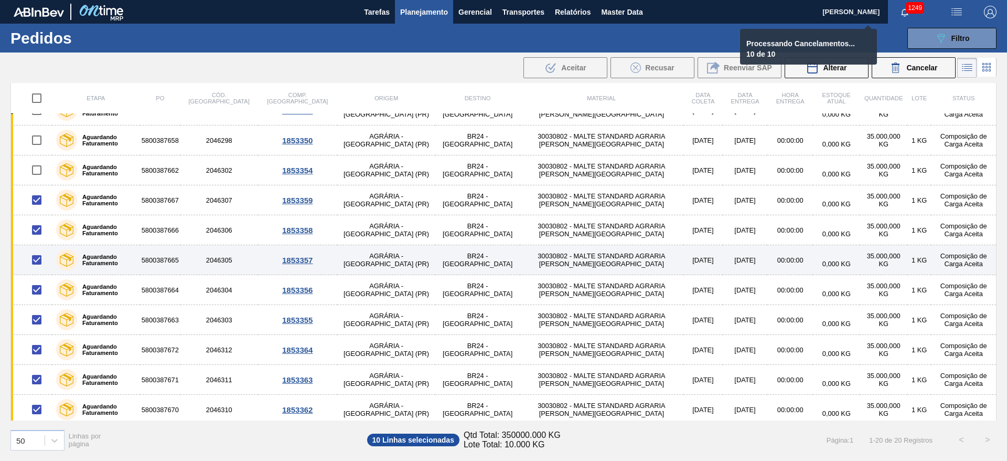
checkbox input "false"
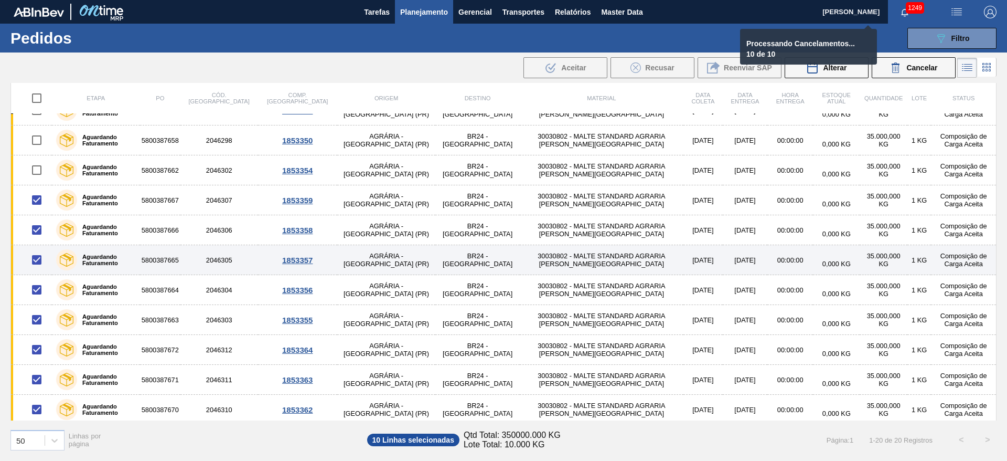
checkbox input "false"
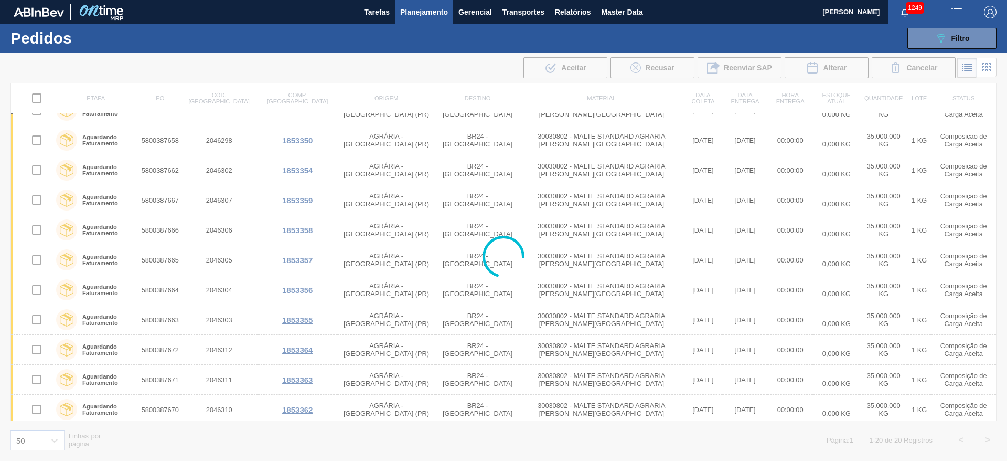
scroll to position [0, 0]
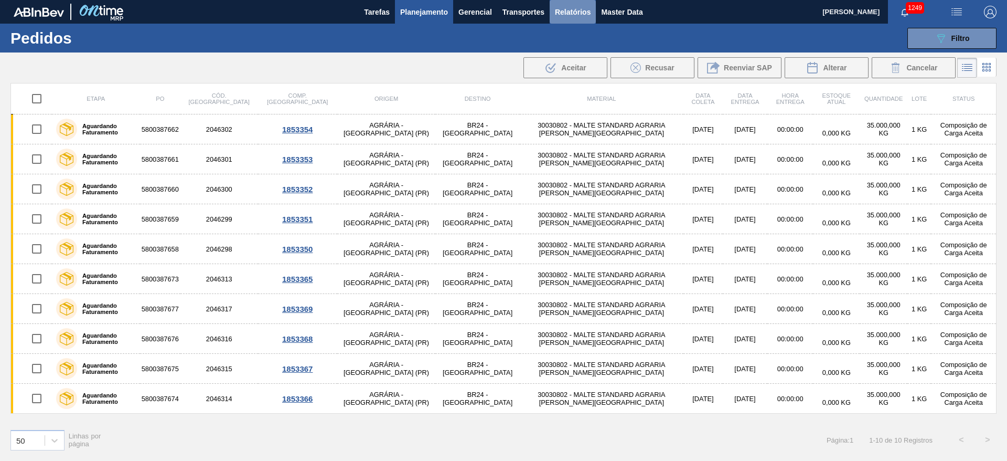
click at [570, 12] on span "Relatórios" at bounding box center [573, 12] width 36 height 13
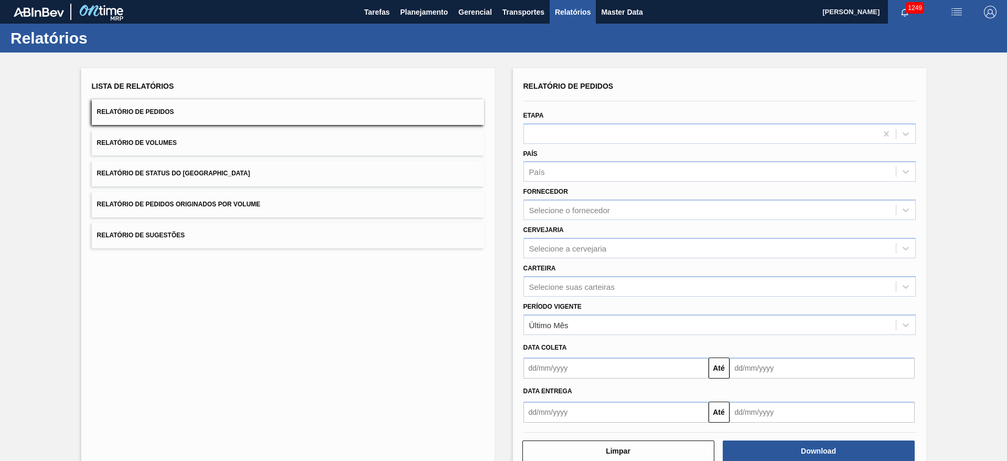
click at [154, 140] on span "Relatório de Volumes" at bounding box center [137, 142] width 80 height 7
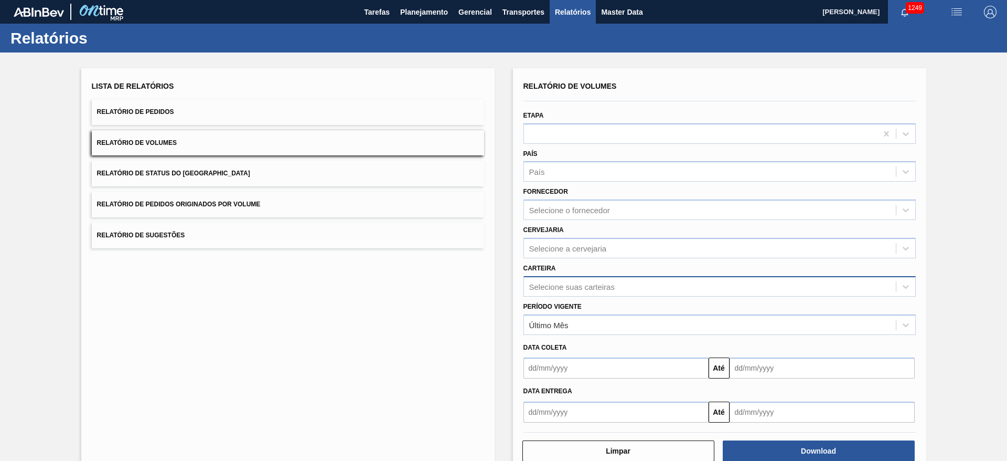
click at [552, 284] on div "Selecione suas carteiras" at bounding box center [571, 286] width 85 height 9
type input "PRE"
click at [558, 336] on div "Preforma" at bounding box center [719, 331] width 392 height 19
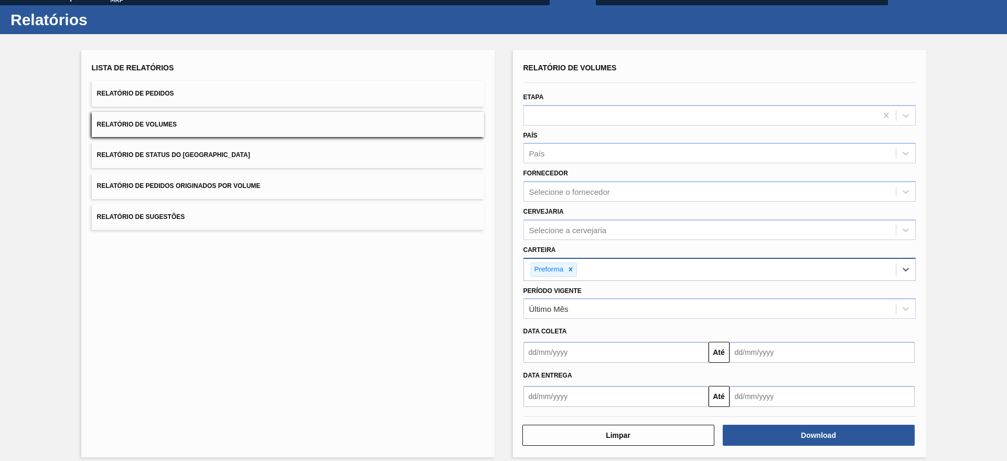
scroll to position [28, 0]
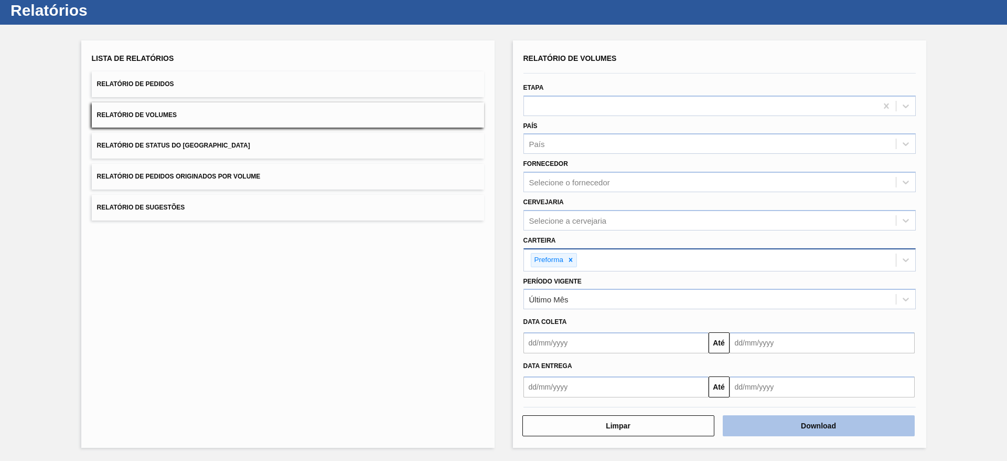
click at [797, 427] on button "Download" at bounding box center [819, 425] width 192 height 21
click at [173, 141] on button "Relatório de Status do [GEOGRAPHIC_DATA]" at bounding box center [288, 146] width 392 height 26
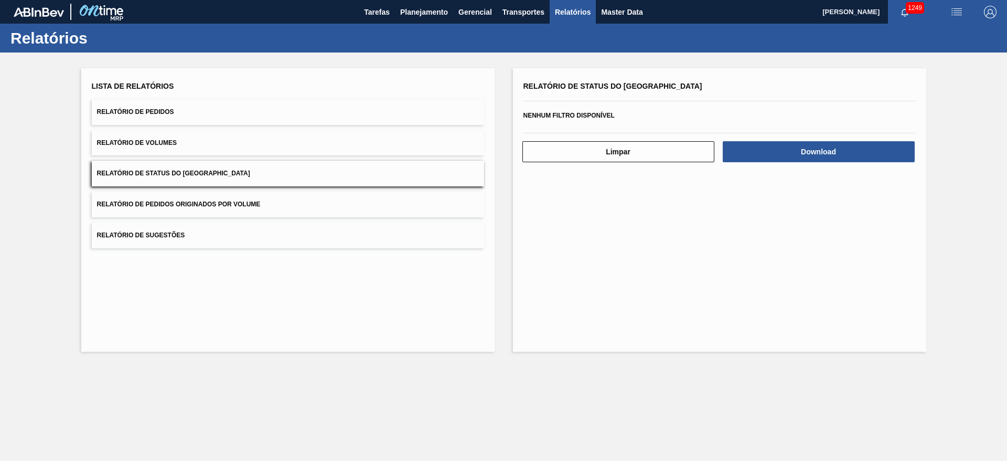
click at [139, 110] on span "Relatório de Pedidos" at bounding box center [135, 111] width 77 height 7
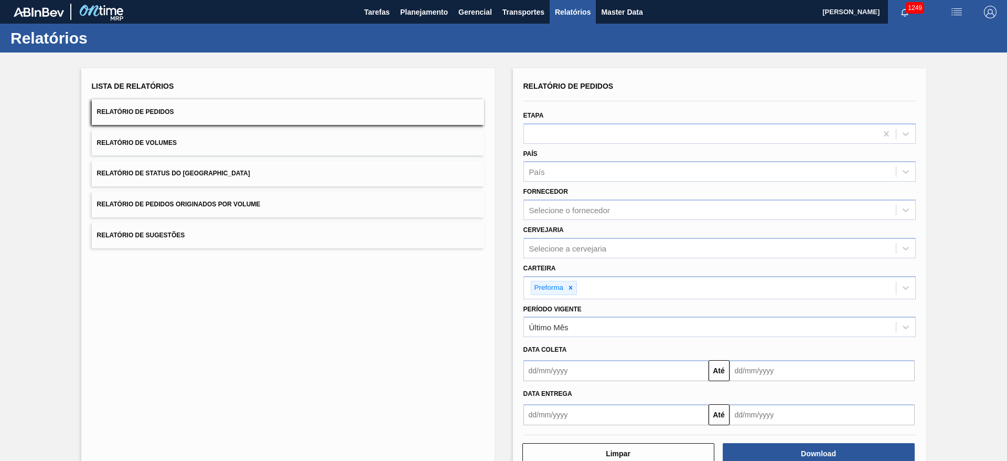
click at [150, 199] on button "Relatório de Pedidos Originados por Volume" at bounding box center [288, 204] width 392 height 26
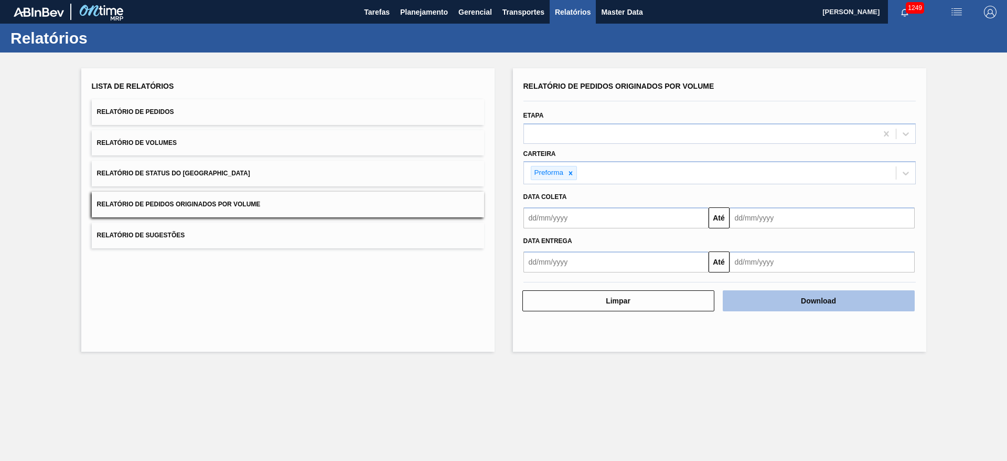
click at [783, 301] on button "Download" at bounding box center [819, 300] width 192 height 21
click at [814, 297] on button "Download" at bounding box center [819, 300] width 192 height 21
